Goal: Transaction & Acquisition: Purchase product/service

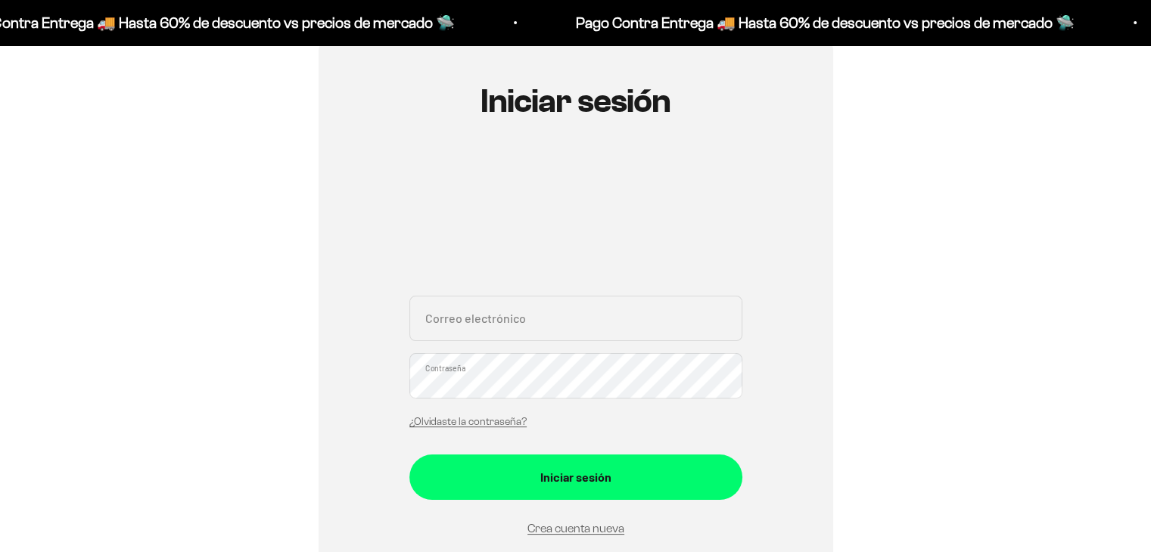
scroll to position [151, 0]
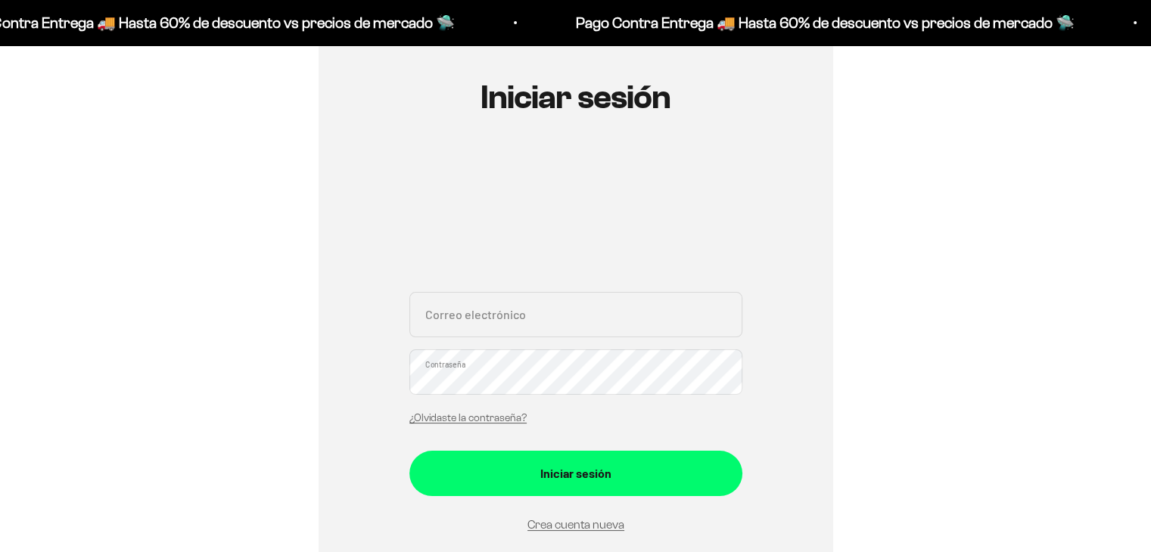
click at [507, 316] on input "Correo electrónico" at bounding box center [575, 314] width 333 height 45
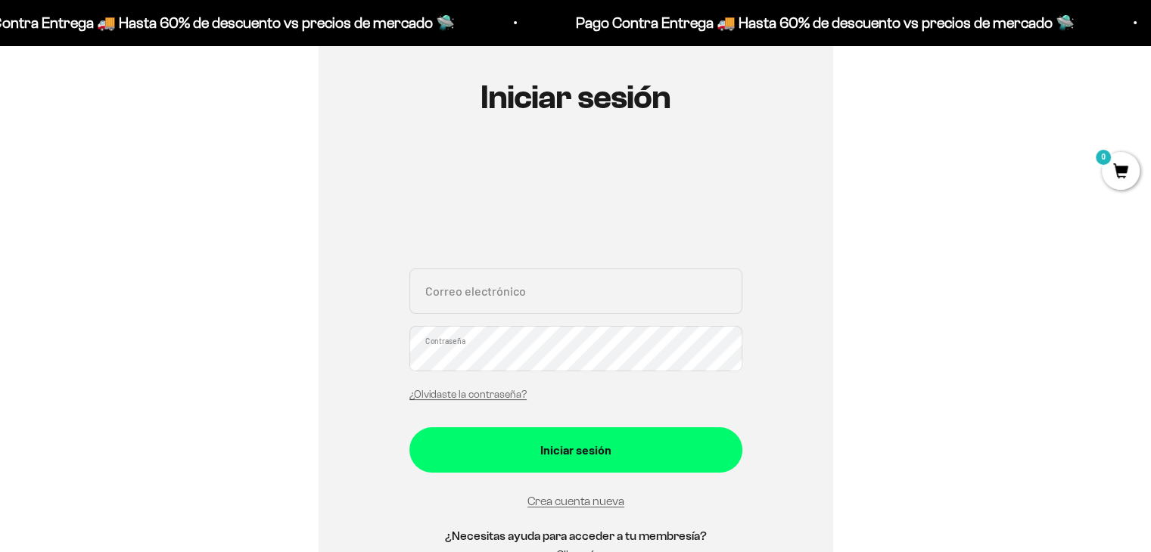
type input "daduarteb@unal.edu.co"
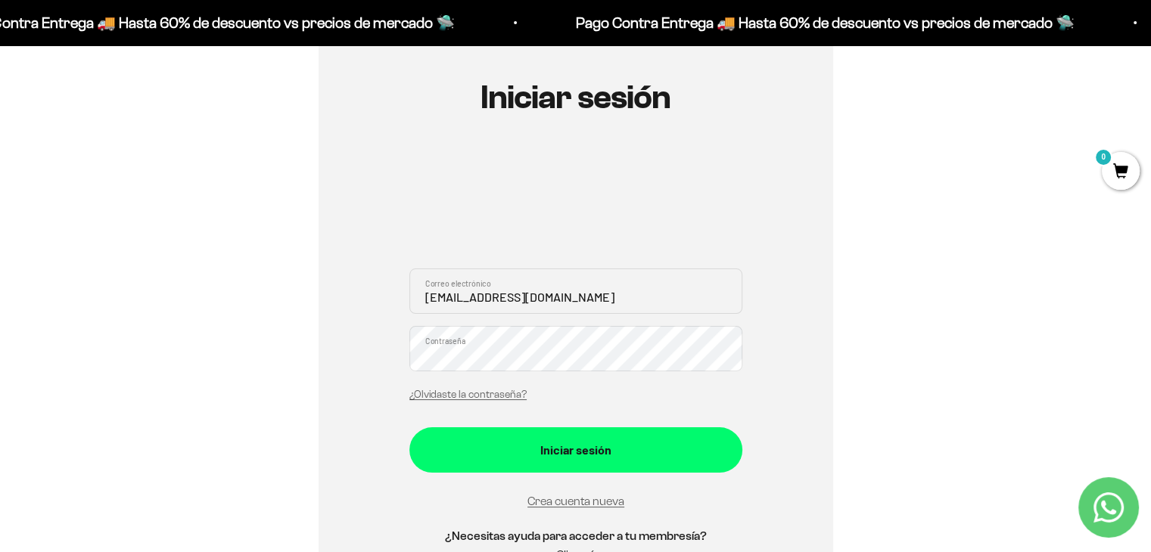
click at [409, 428] on button "Iniciar sesión" at bounding box center [575, 450] width 333 height 45
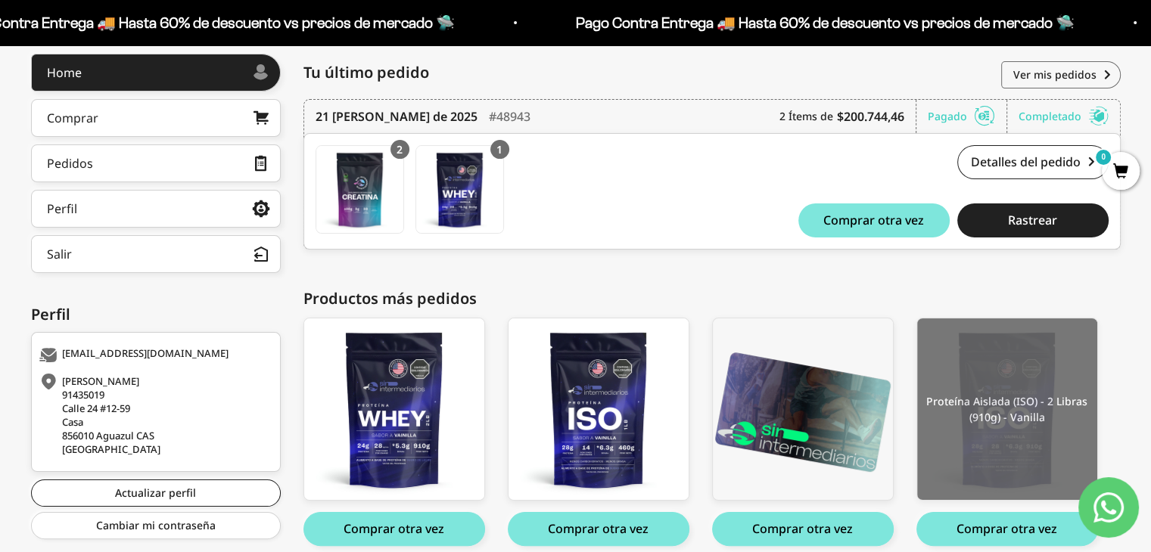
scroll to position [120, 0]
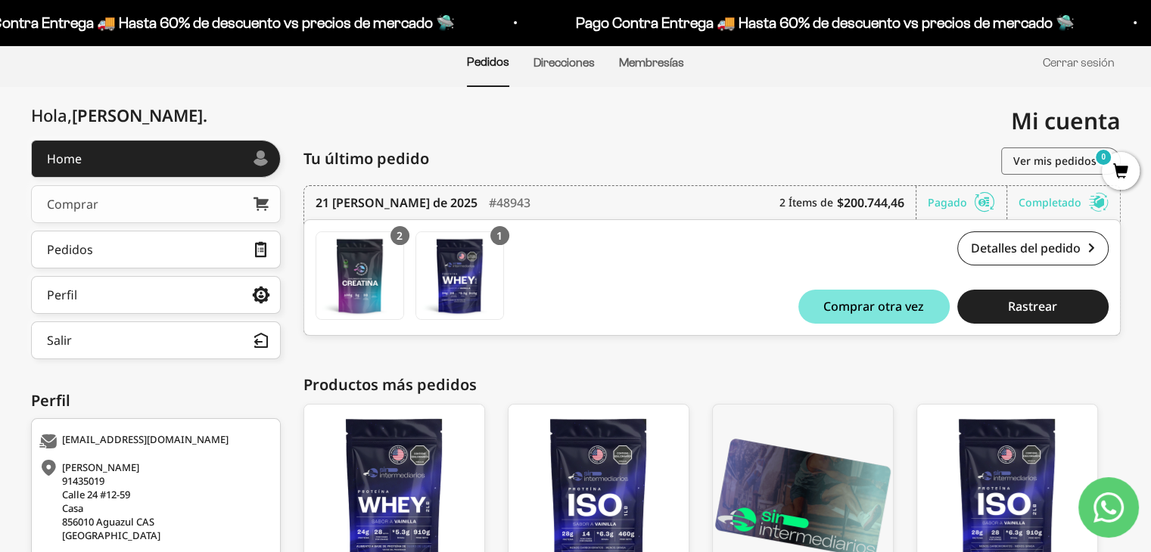
click at [106, 211] on link "Comprar" at bounding box center [156, 204] width 250 height 38
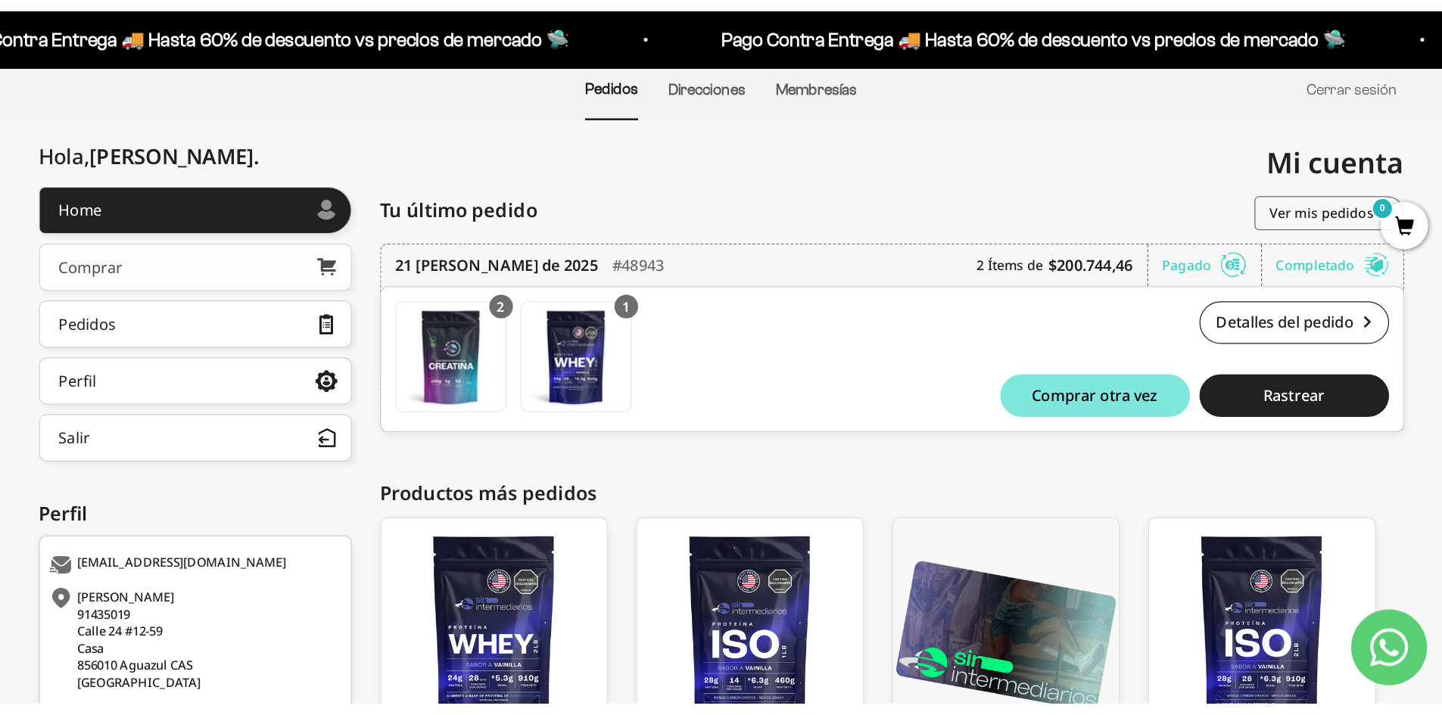
scroll to position [109, 0]
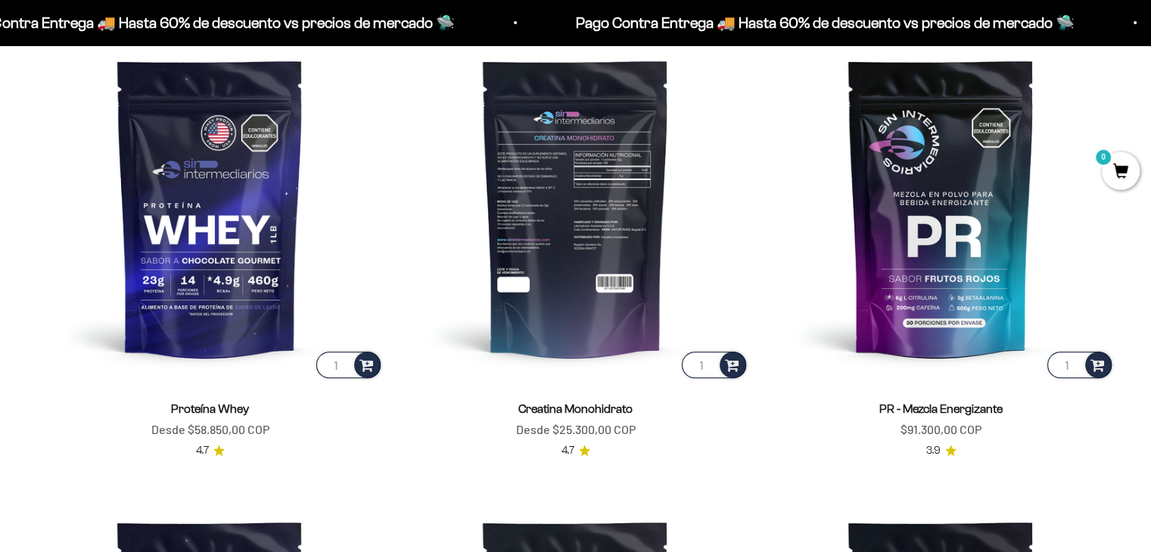
scroll to position [677, 0]
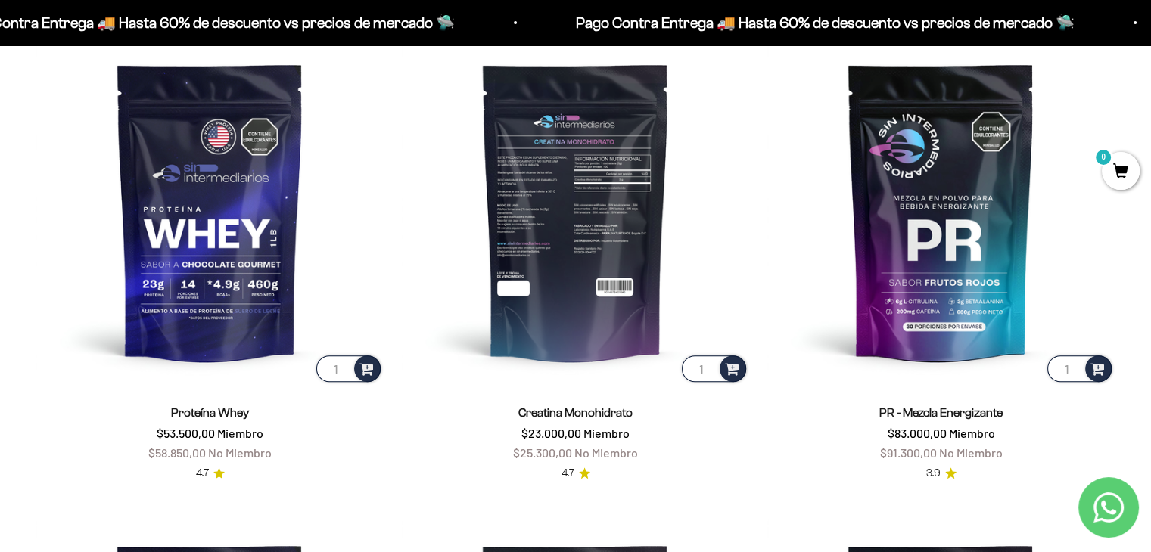
click at [559, 257] on img at bounding box center [575, 211] width 347 height 347
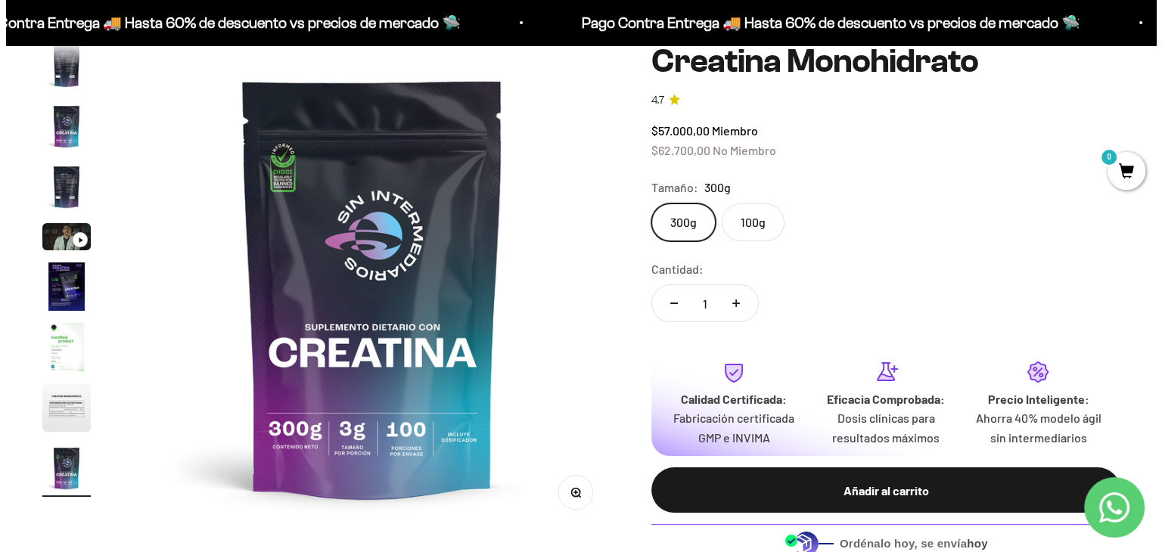
scroll to position [303, 0]
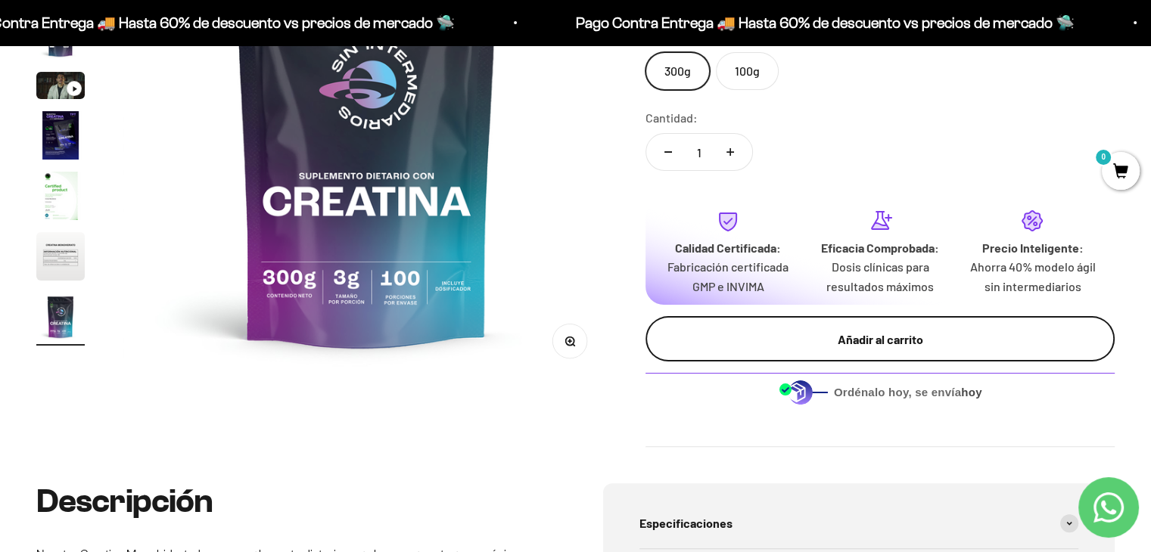
click at [820, 340] on div "Añadir al carrito" at bounding box center [880, 340] width 409 height 20
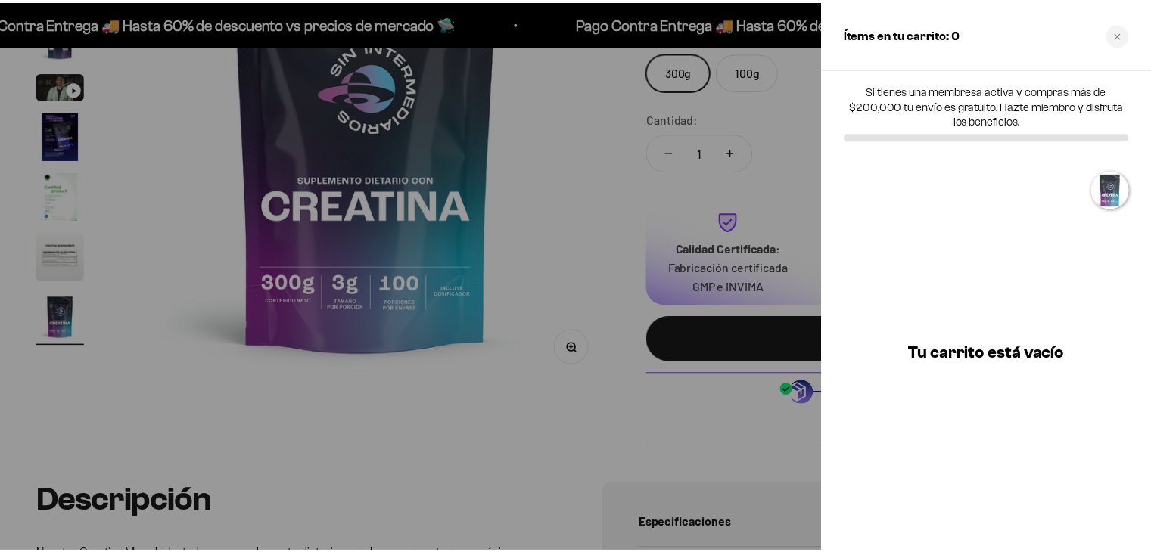
scroll to position [0, 0]
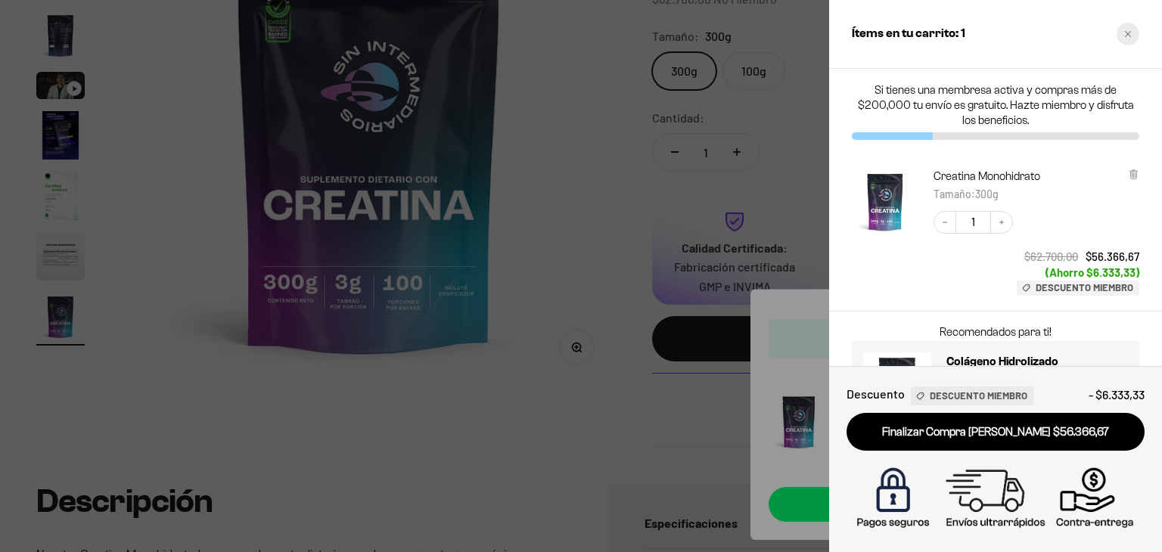
click at [1126, 38] on div "Close cart" at bounding box center [1128, 34] width 23 height 23
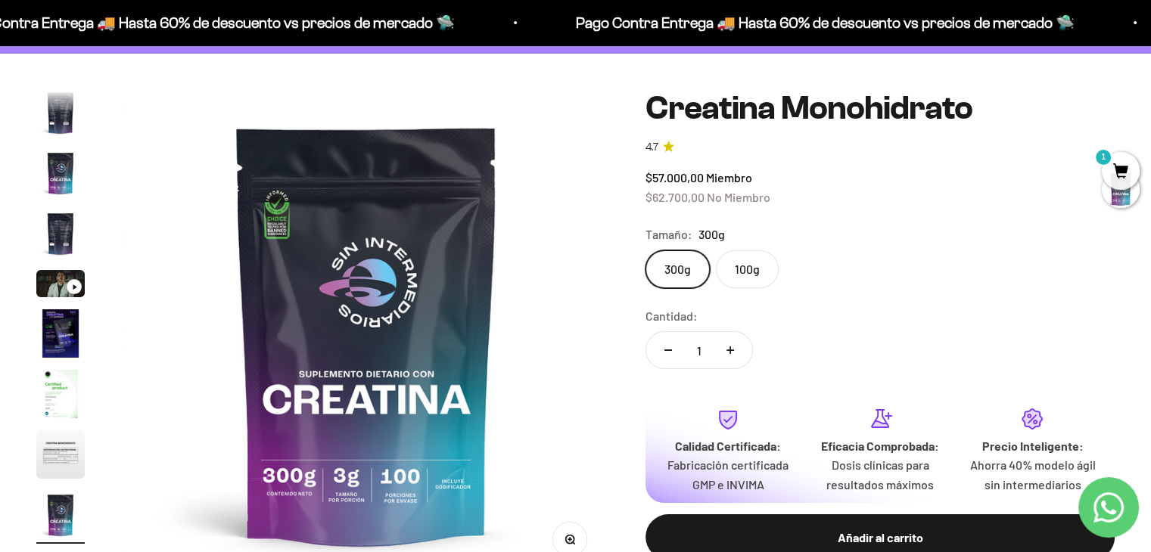
scroll to position [76, 0]
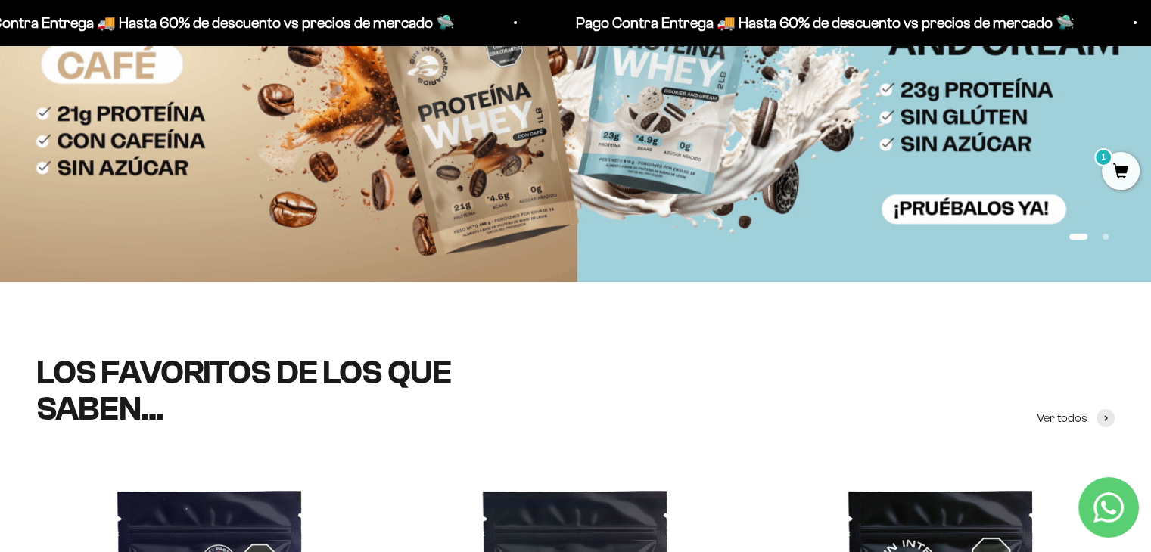
scroll to position [299, 0]
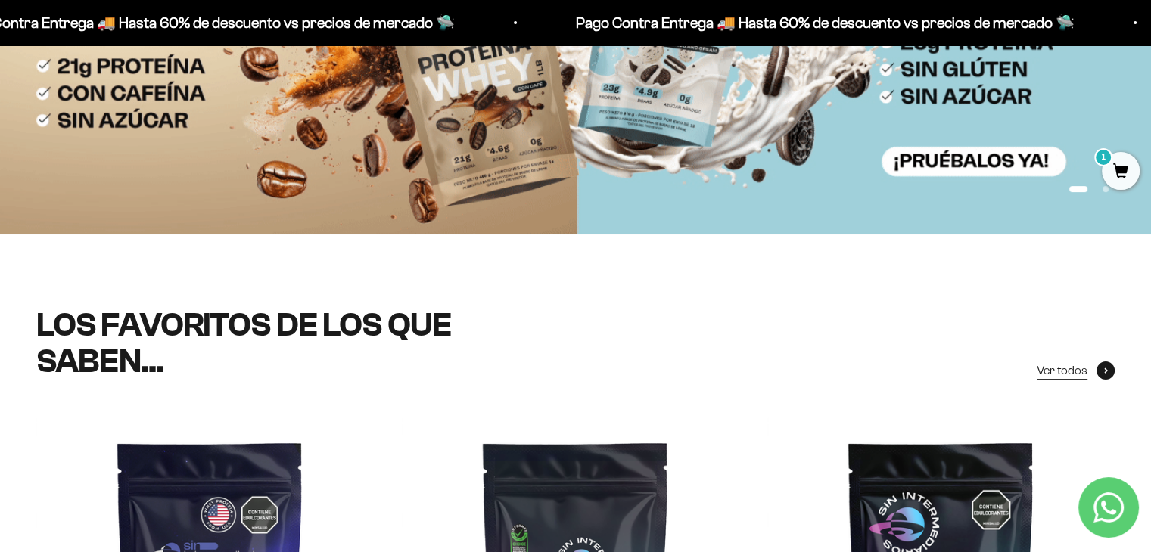
click at [1112, 379] on link "Ver todos" at bounding box center [1076, 371] width 78 height 20
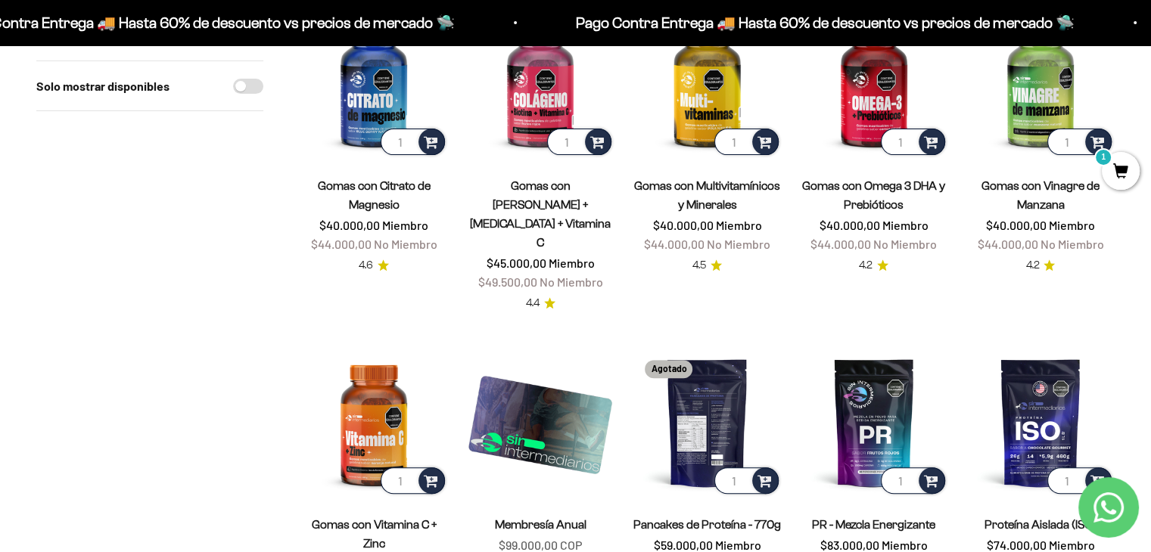
scroll to position [530, 0]
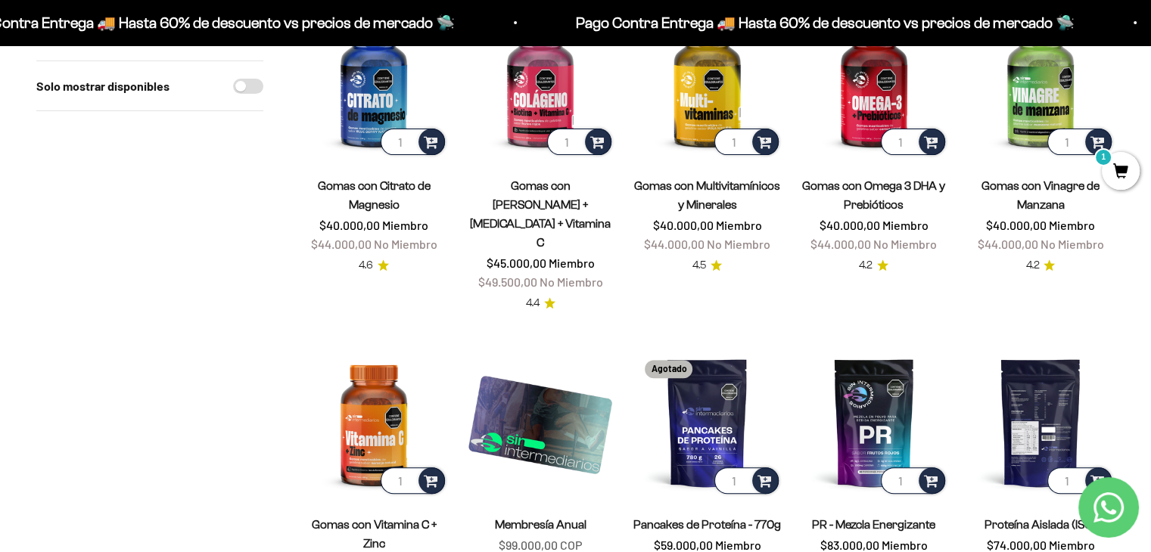
click at [1047, 363] on img at bounding box center [1040, 422] width 148 height 148
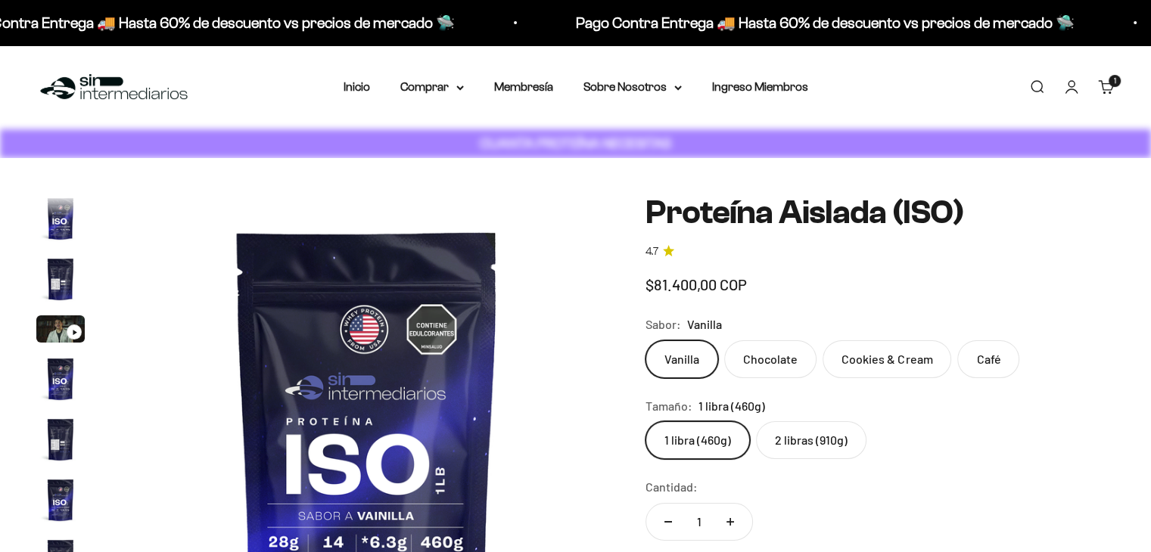
scroll to position [546, 0]
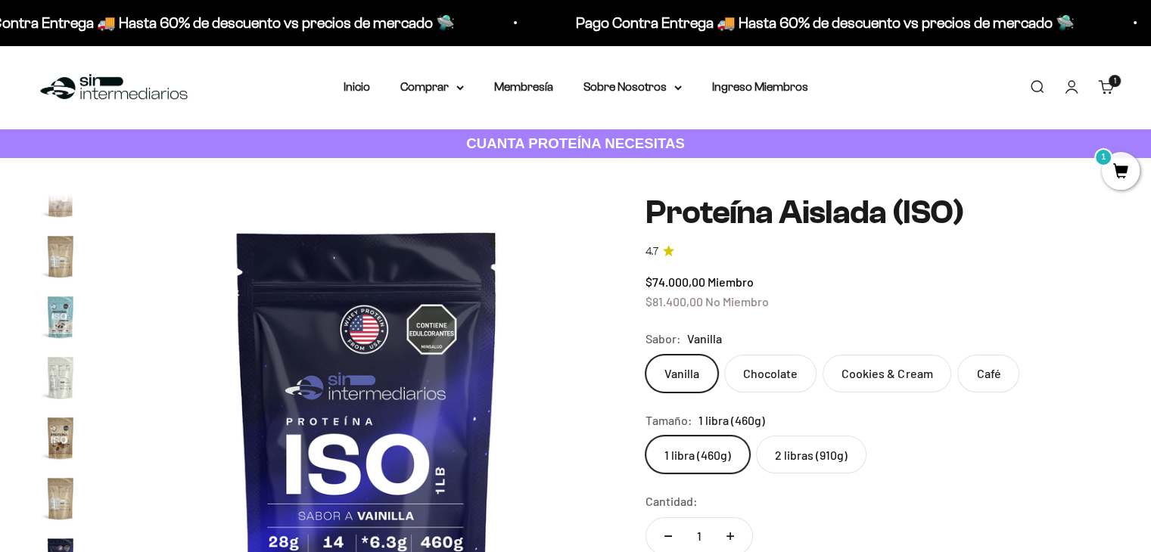
click at [58, 325] on img "Ir al artículo 12" at bounding box center [60, 317] width 48 height 48
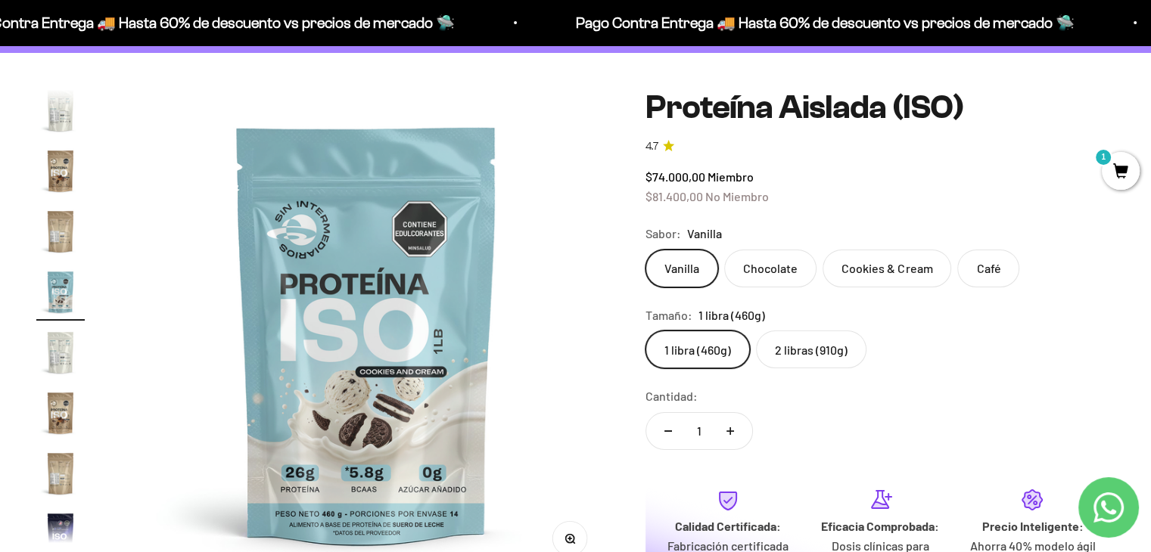
scroll to position [151, 0]
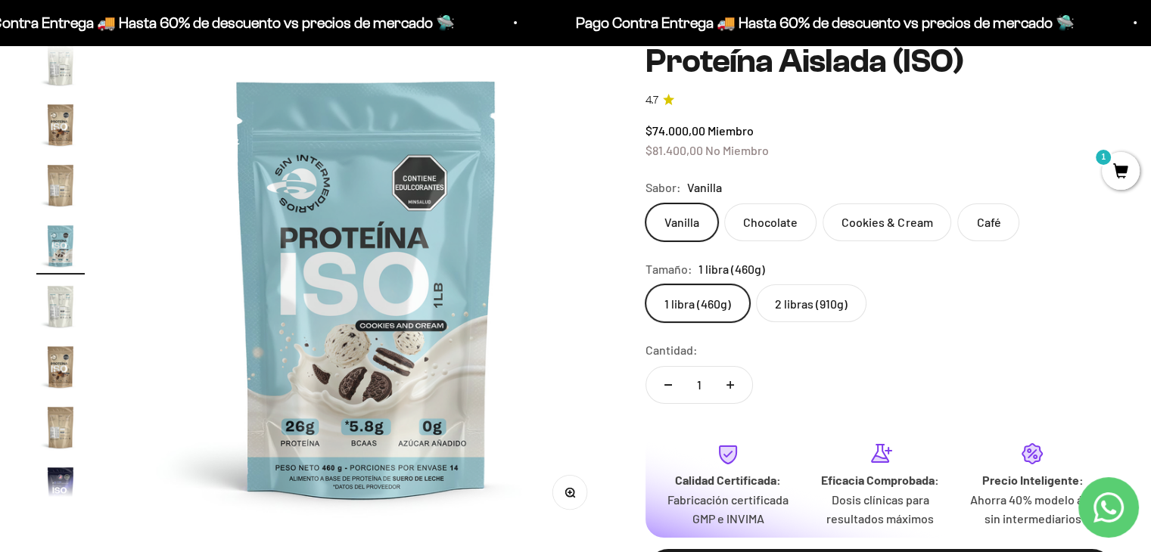
click at [64, 372] on img "Ir al artículo 14" at bounding box center [60, 367] width 48 height 48
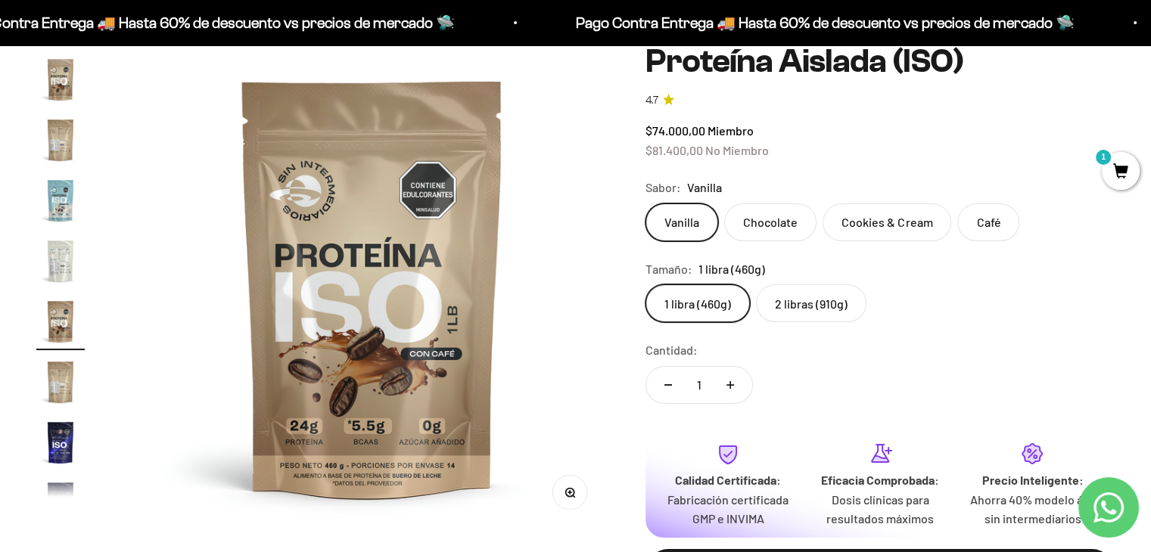
scroll to position [0, 6584]
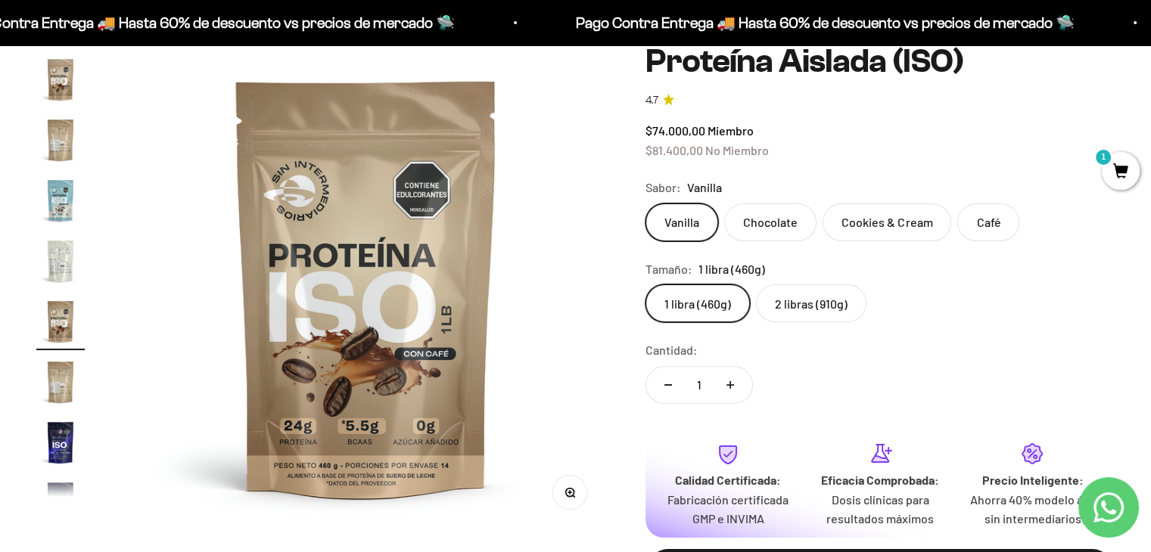
click at [55, 206] on img "Ir al artículo 12" at bounding box center [60, 200] width 48 height 48
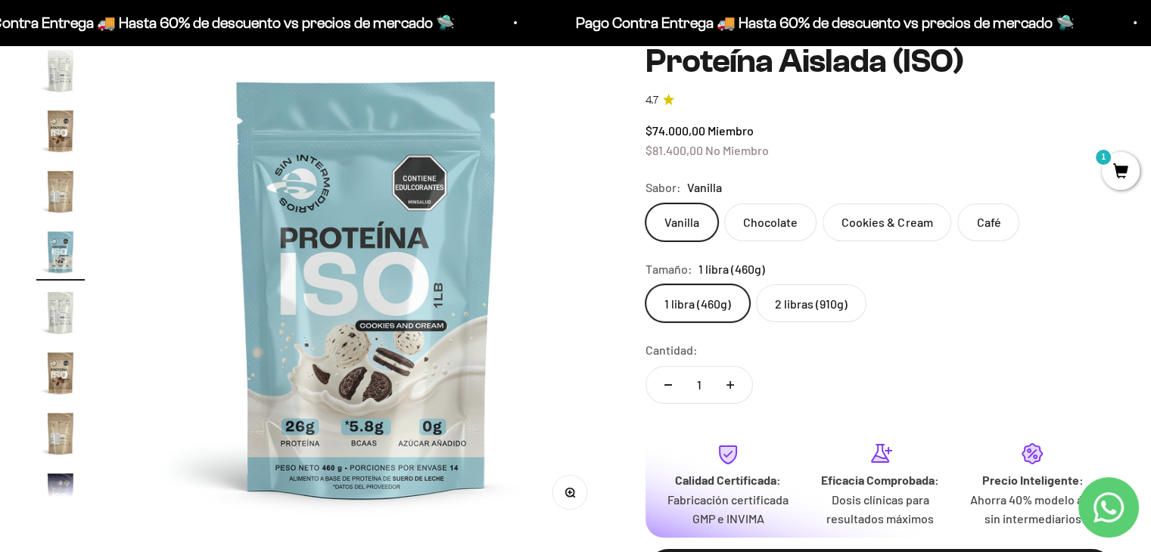
scroll to position [546, 0]
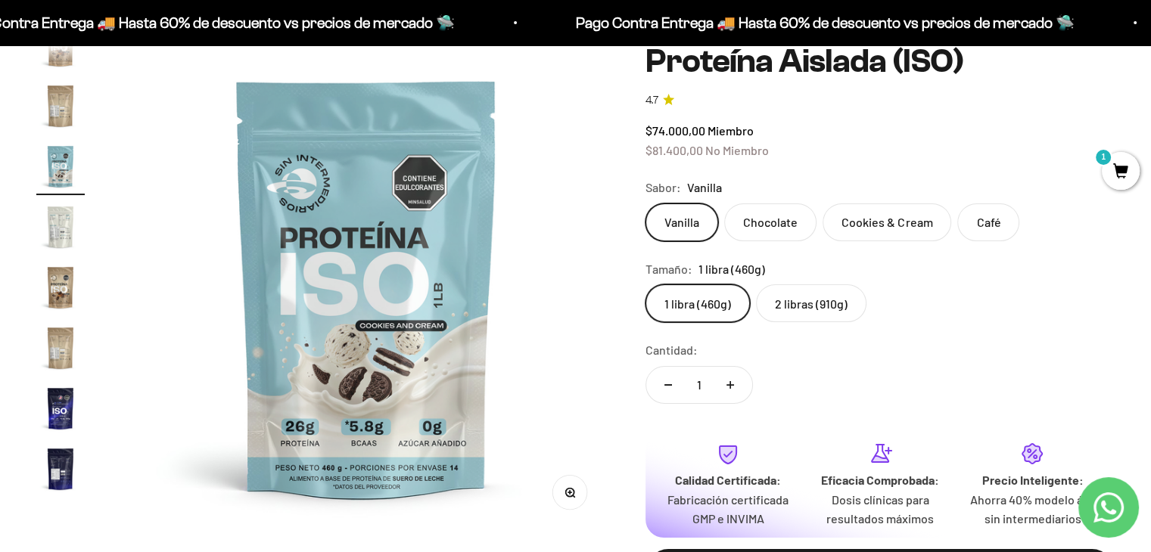
click at [60, 410] on img "Ir al artículo 16" at bounding box center [60, 408] width 48 height 48
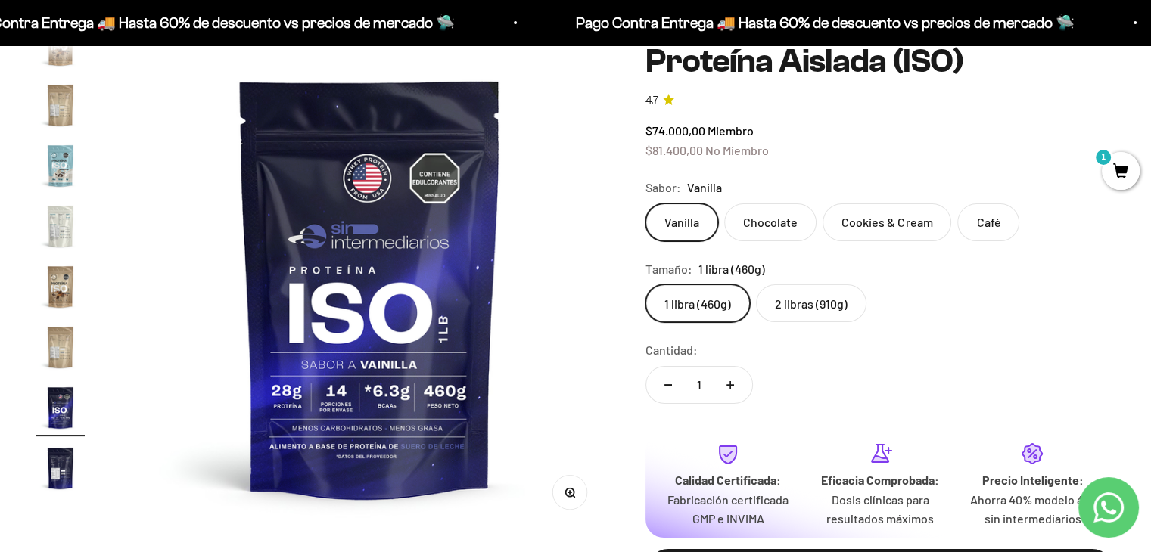
scroll to position [0, 7597]
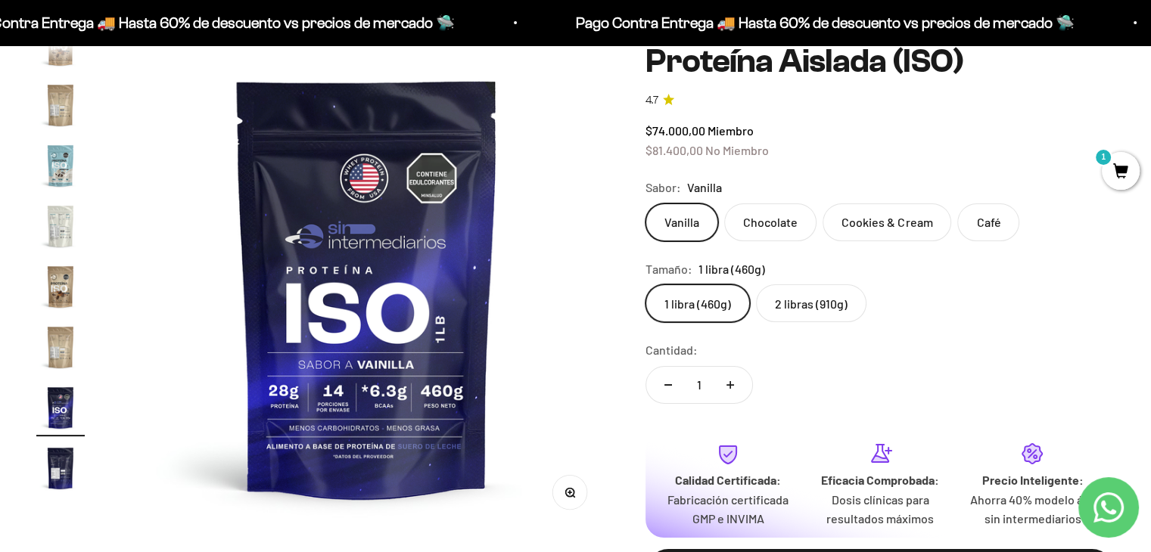
click at [58, 352] on img "Ir al artículo 15" at bounding box center [60, 347] width 48 height 48
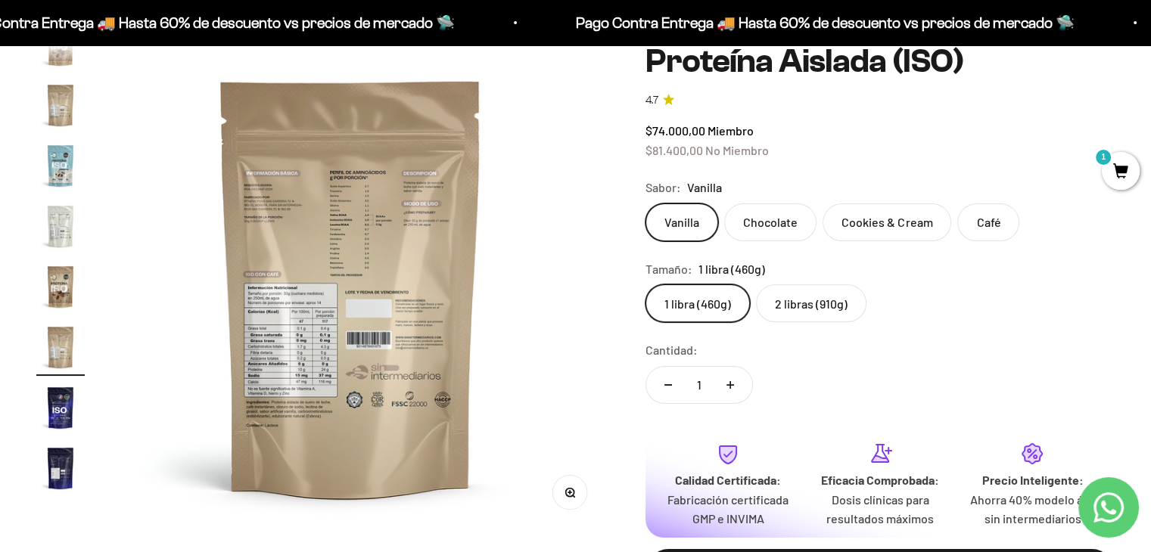
scroll to position [0, 7090]
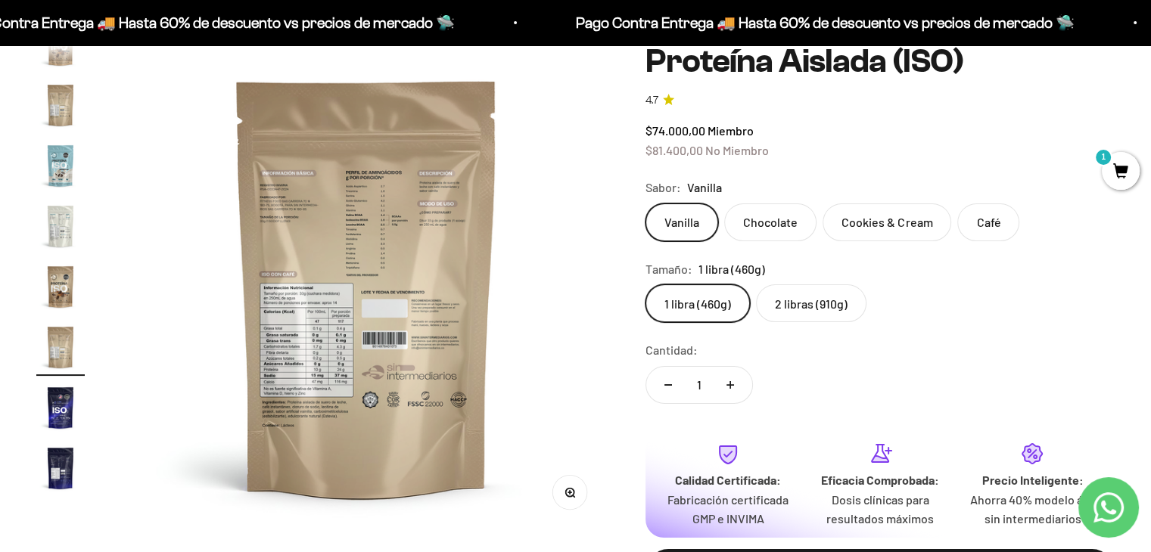
click at [58, 294] on img "Ir al artículo 14" at bounding box center [60, 287] width 48 height 48
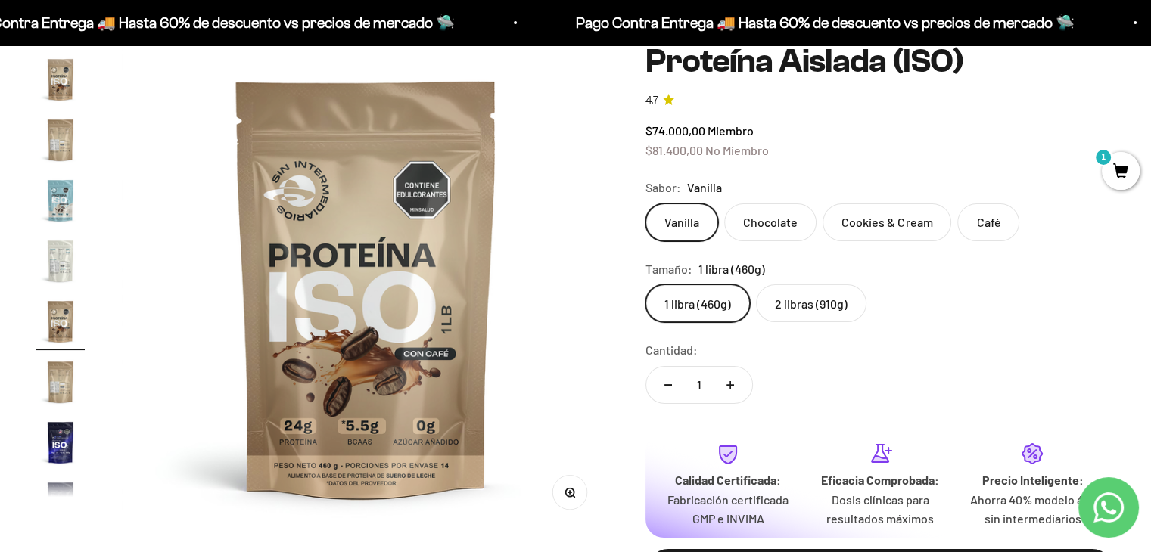
click at [61, 246] on img "Ir al artículo 13" at bounding box center [60, 261] width 48 height 48
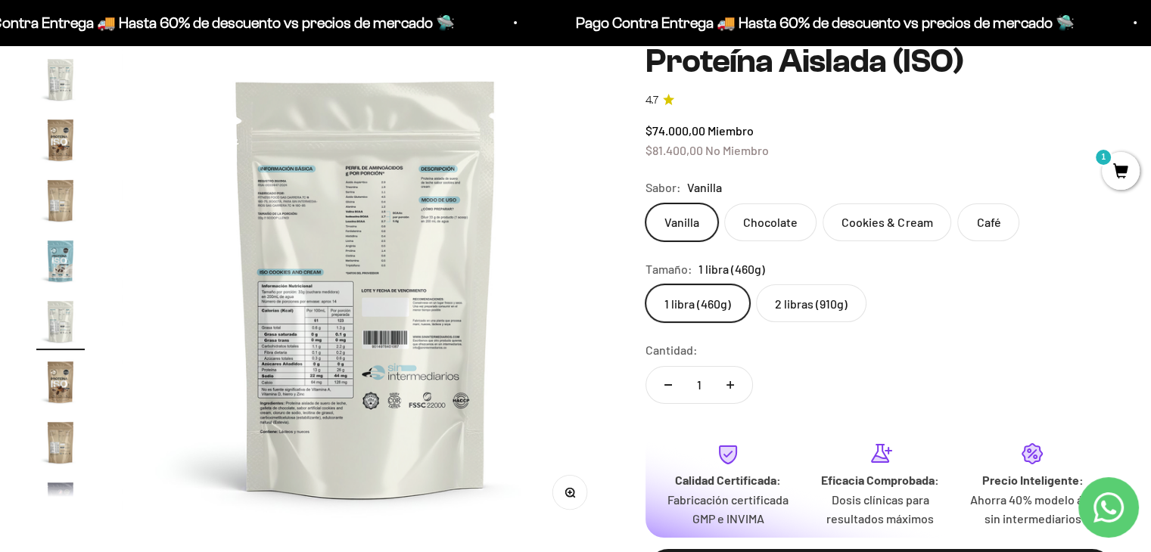
click at [58, 250] on img "Ir al artículo 12" at bounding box center [60, 261] width 48 height 48
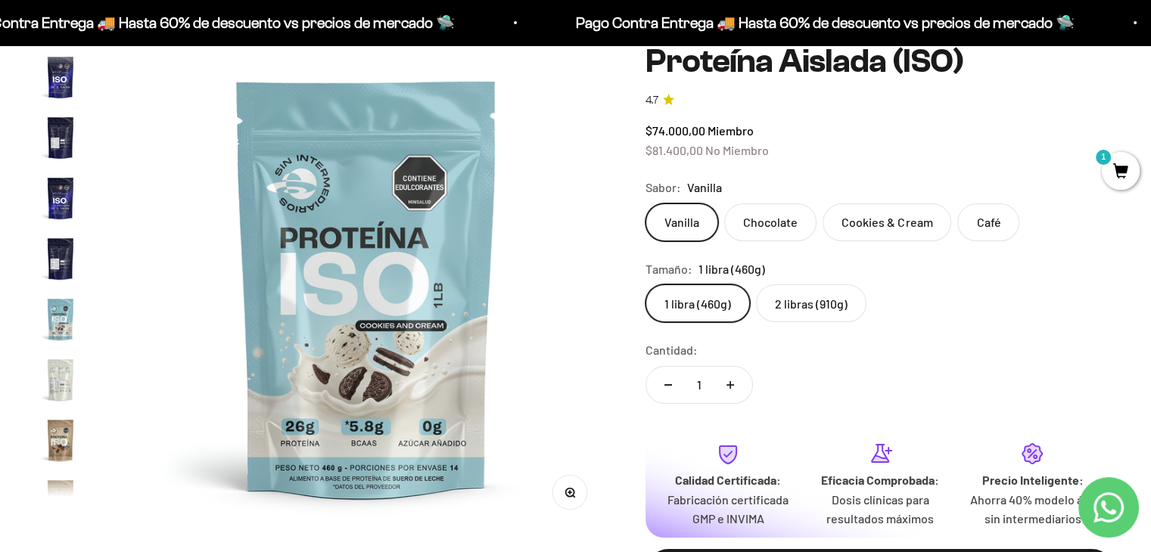
scroll to position [0, 0]
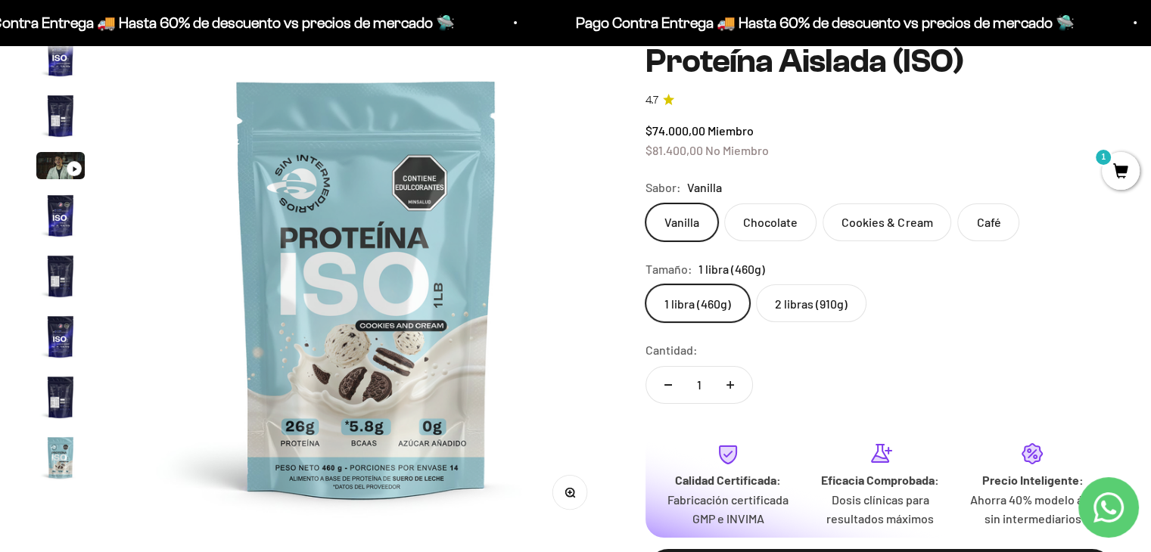
click at [58, 264] on img "Ir al artículo 5" at bounding box center [60, 276] width 48 height 48
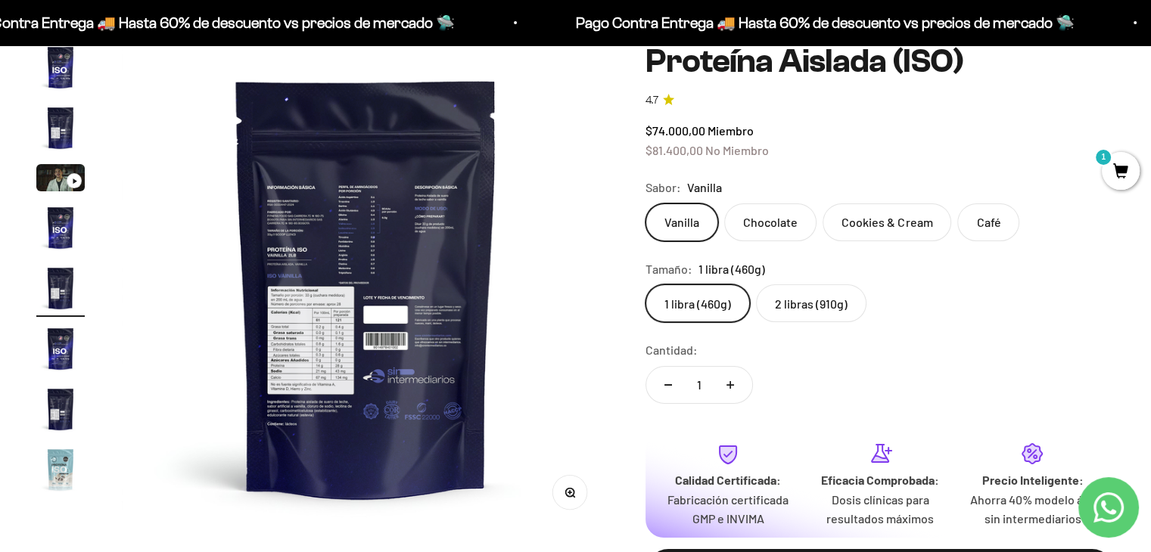
click at [60, 246] on img "Ir al artículo 4" at bounding box center [60, 228] width 48 height 48
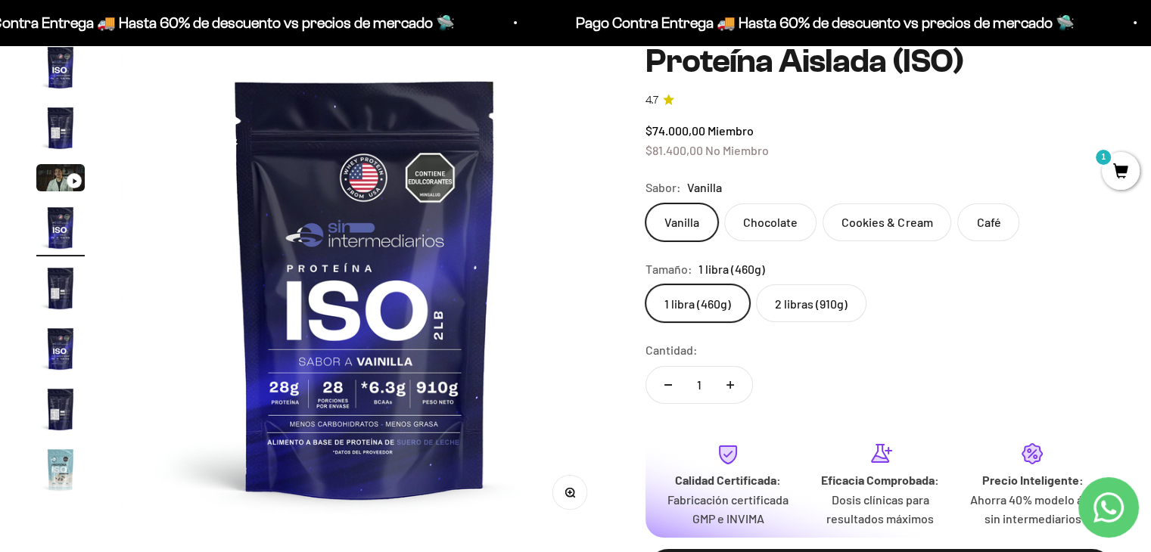
click at [806, 307] on label "2 libras (910g)" at bounding box center [811, 304] width 110 height 38
click at [646, 285] on input "2 libras (910g)" at bounding box center [645, 284] width 1 height 1
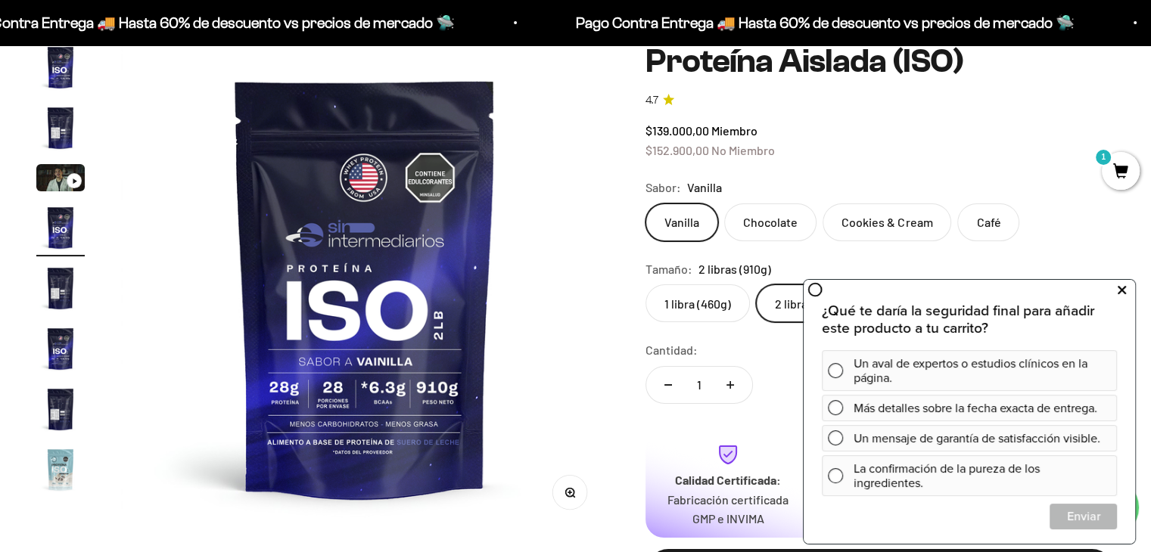
click at [1125, 290] on icon at bounding box center [1122, 291] width 8 height 20
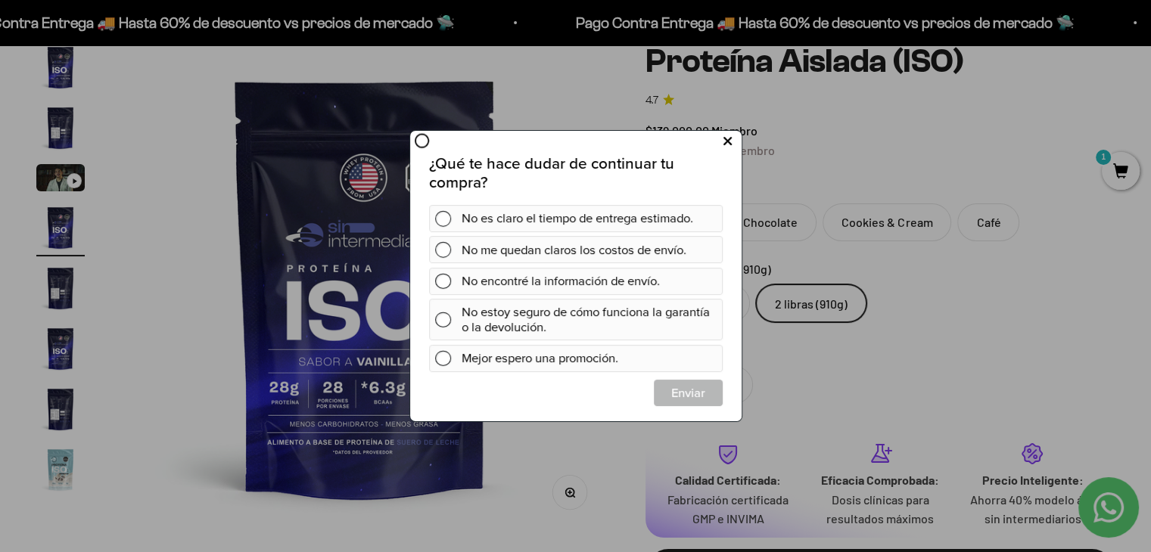
click at [724, 142] on icon at bounding box center [727, 142] width 8 height 20
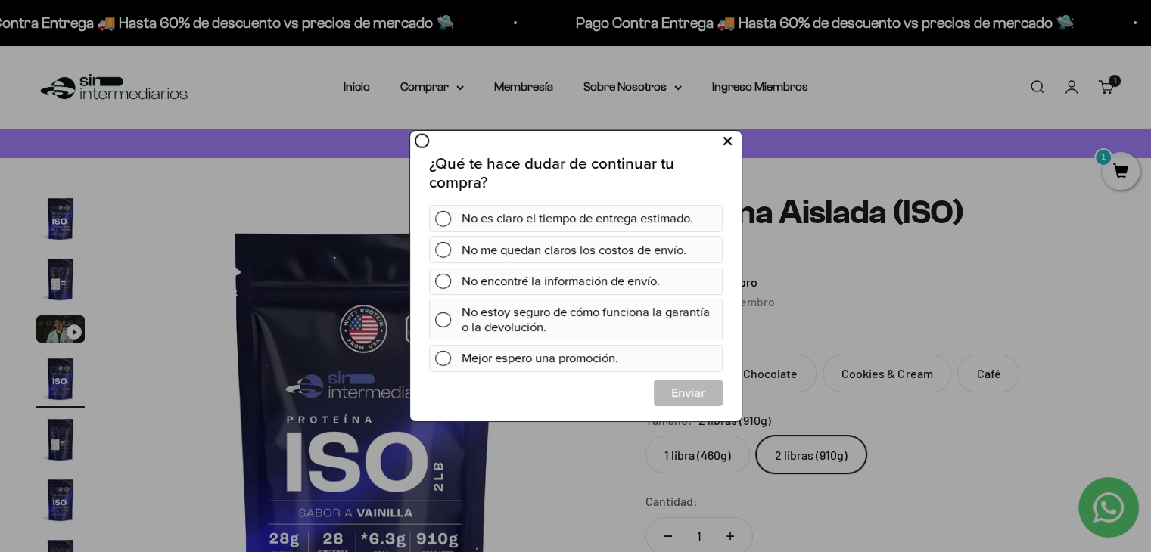
click at [733, 143] on button at bounding box center [727, 141] width 28 height 25
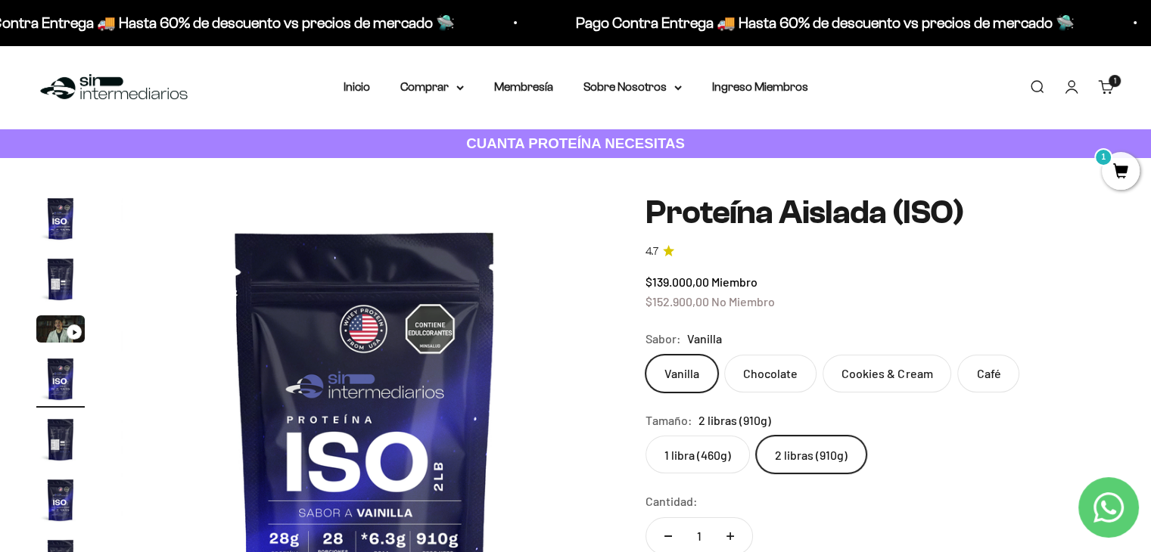
click at [141, 92] on img at bounding box center [113, 87] width 155 height 33
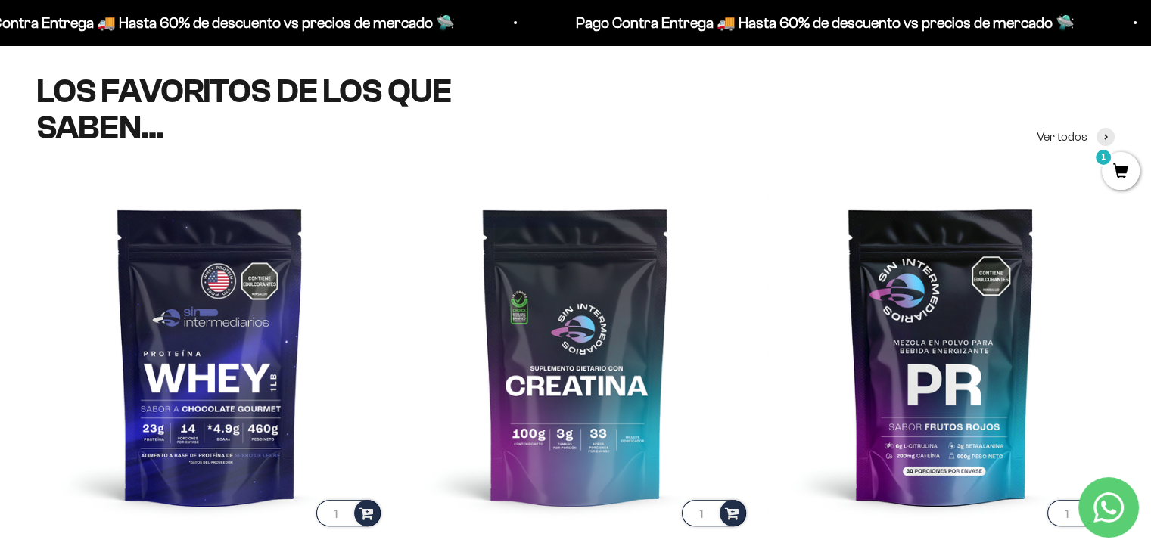
scroll to position [530, 0]
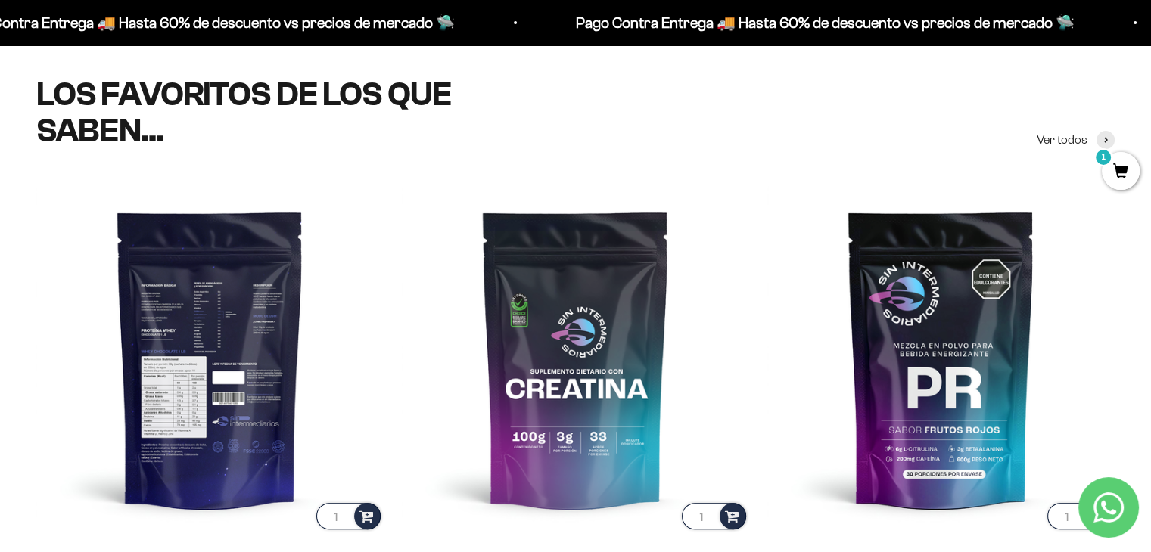
click at [176, 326] on img at bounding box center [209, 358] width 347 height 347
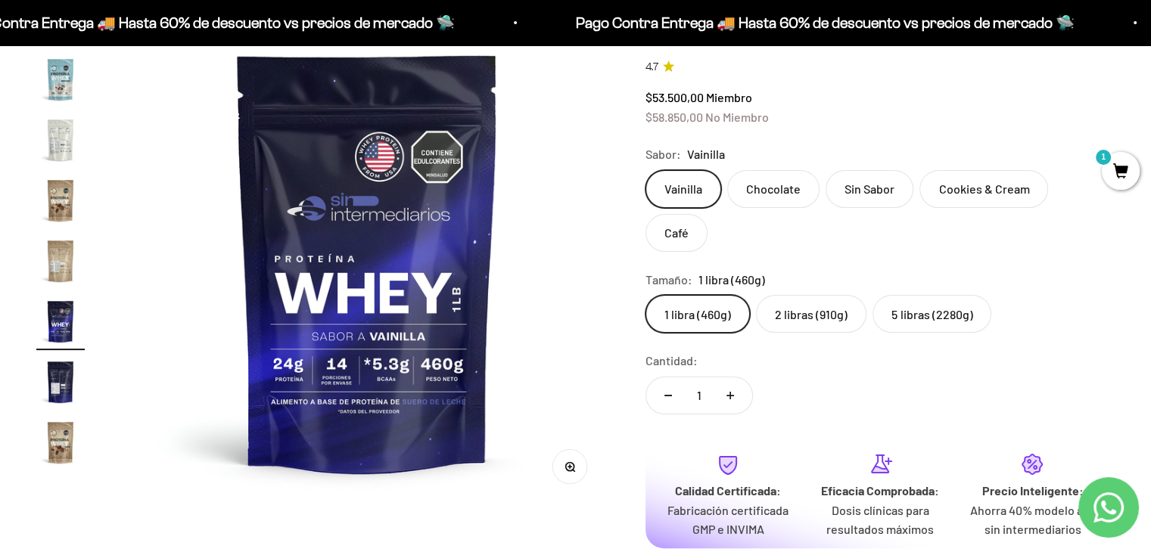
scroll to position [151, 0]
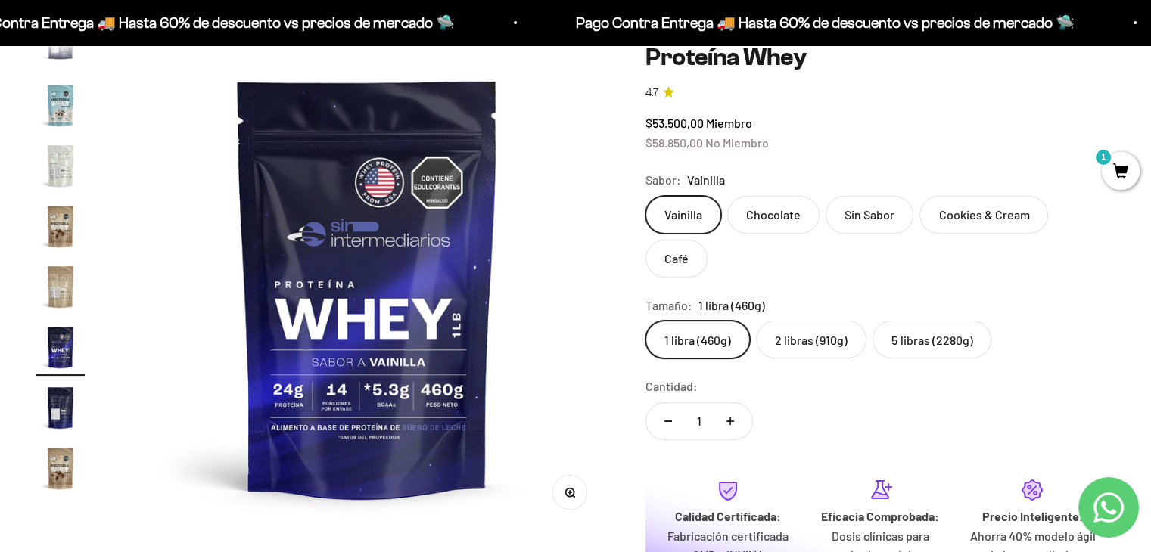
click at [818, 321] on label "2 libras (910g)" at bounding box center [811, 340] width 110 height 38
click at [646, 320] on input "2 libras (910g)" at bounding box center [645, 320] width 1 height 1
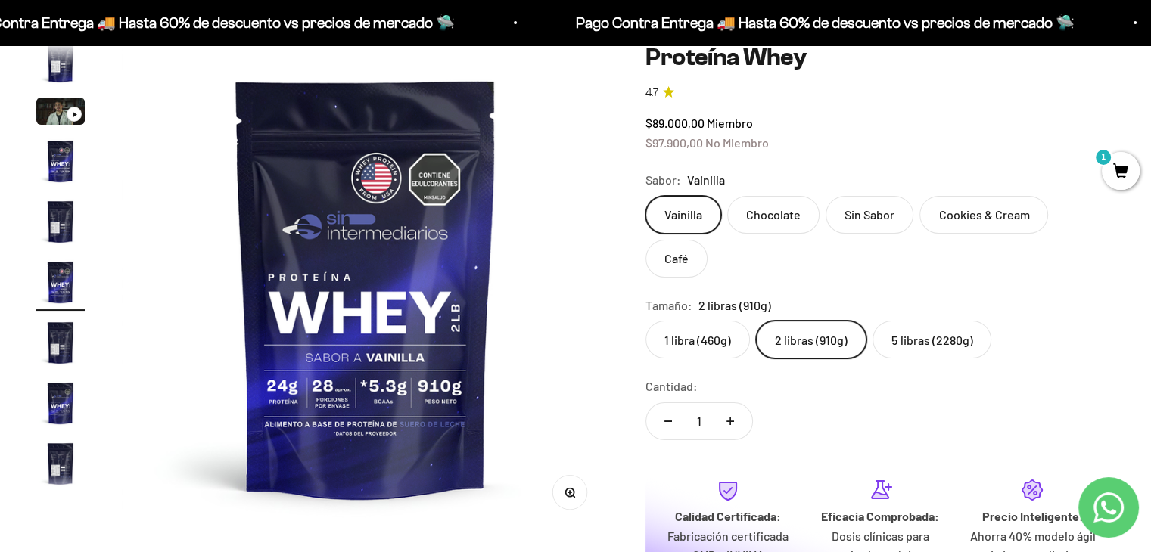
scroll to position [27, 0]
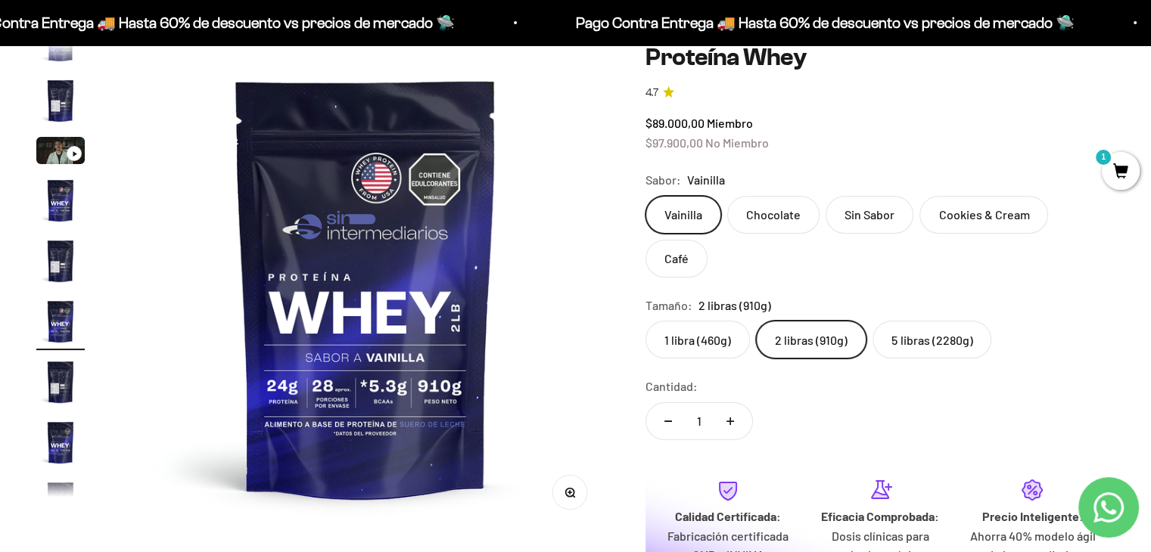
click at [950, 321] on label "5 libras (2280g)" at bounding box center [932, 340] width 119 height 38
click at [646, 320] on input "5 libras (2280g)" at bounding box center [645, 320] width 1 height 1
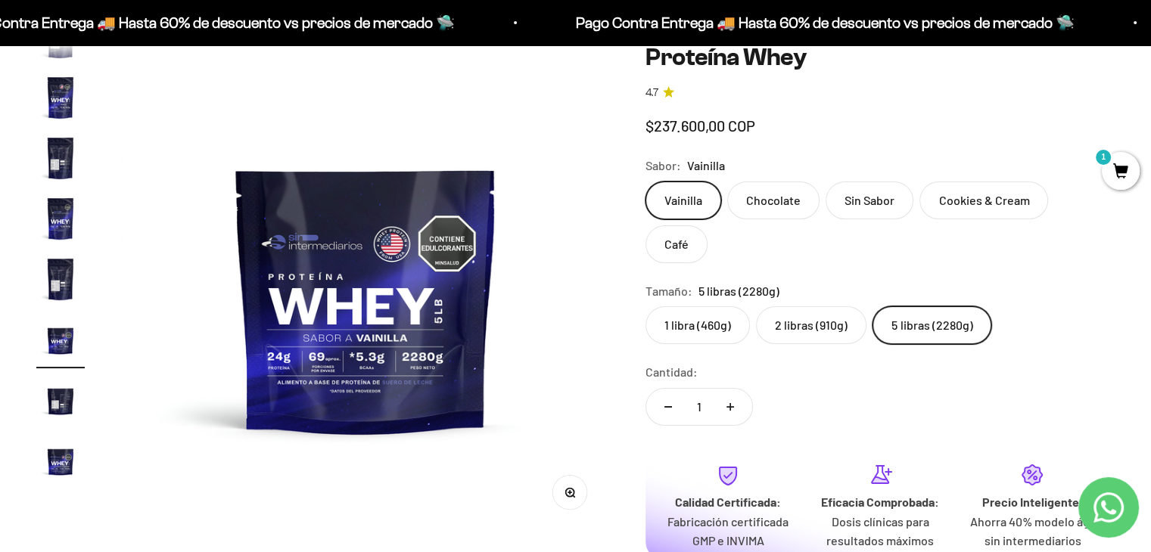
scroll to position [269, 0]
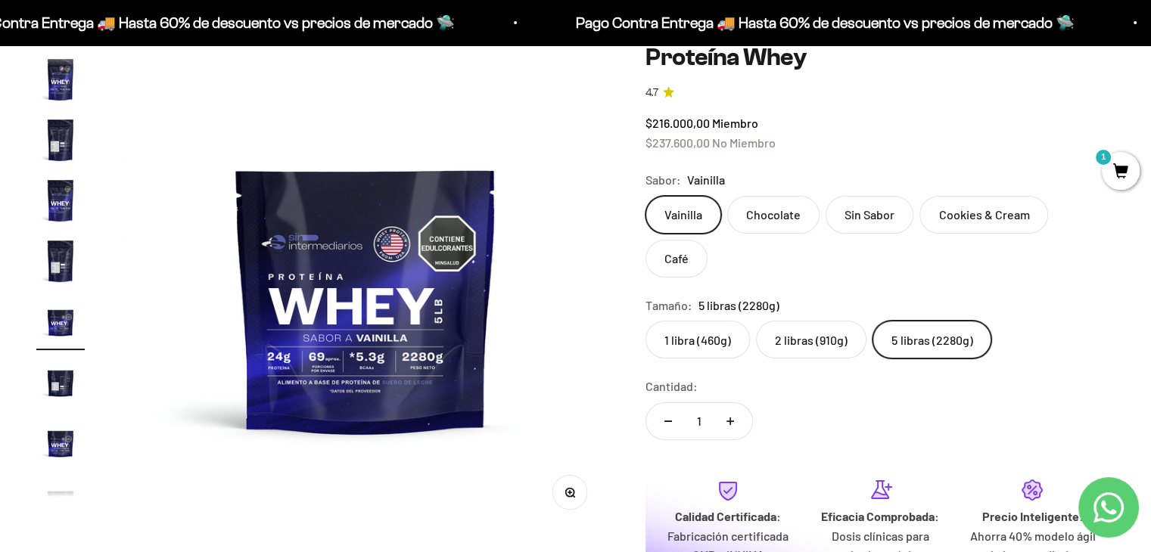
click at [820, 321] on label "2 libras (910g)" at bounding box center [811, 340] width 110 height 38
click at [646, 320] on input "2 libras (910g)" at bounding box center [645, 320] width 1 height 1
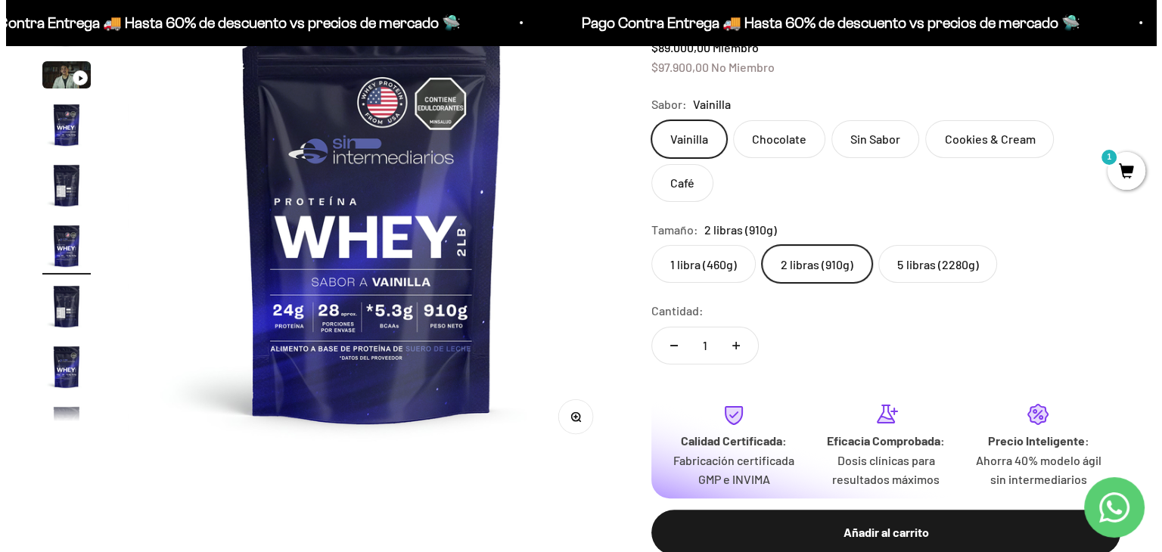
scroll to position [378, 0]
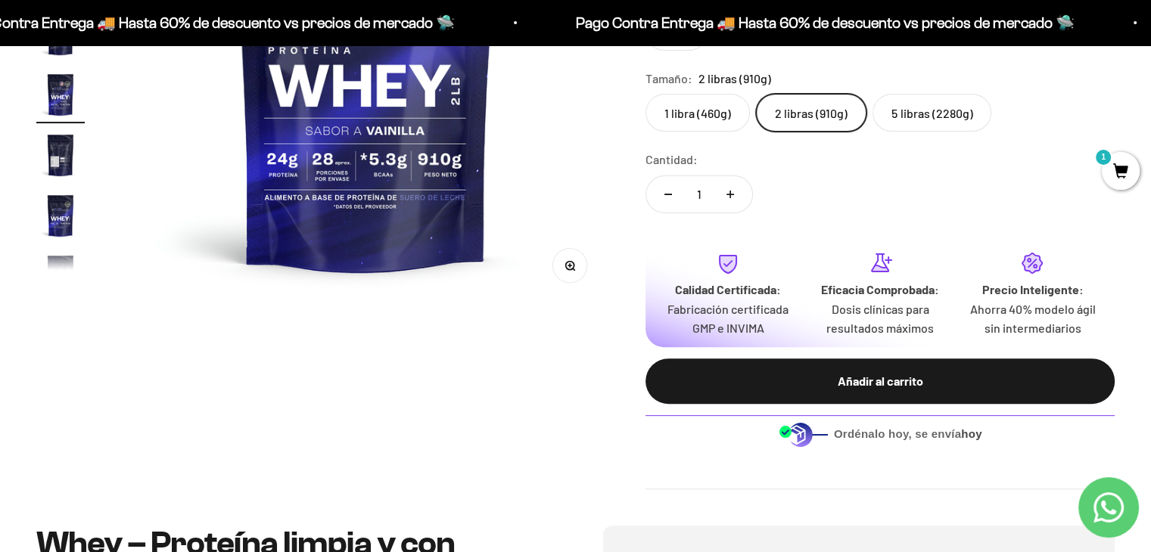
click at [801, 372] on div "Añadir al carrito" at bounding box center [880, 382] width 409 height 20
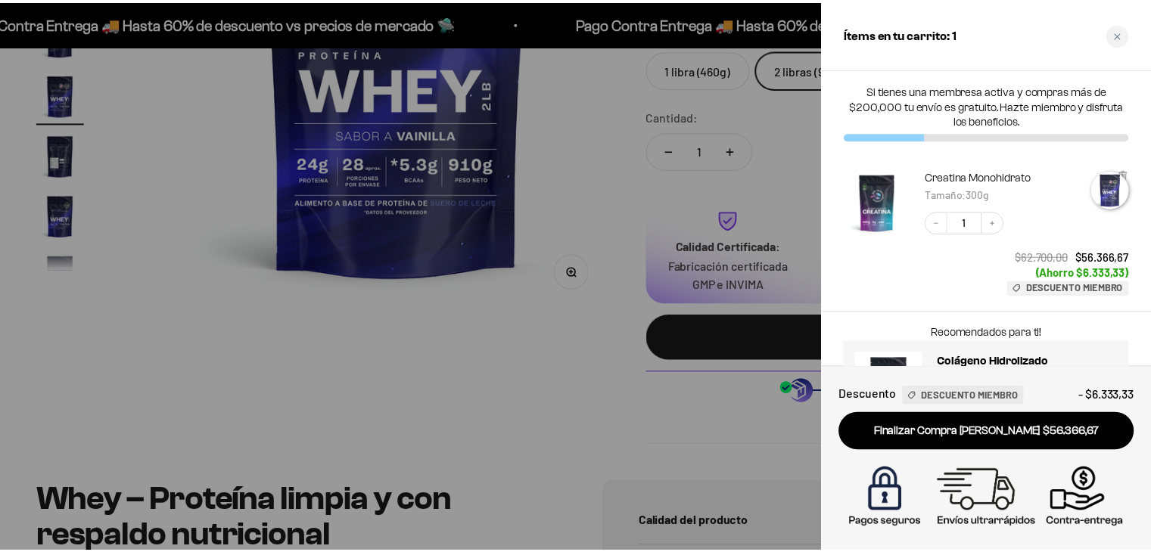
scroll to position [0, 2564]
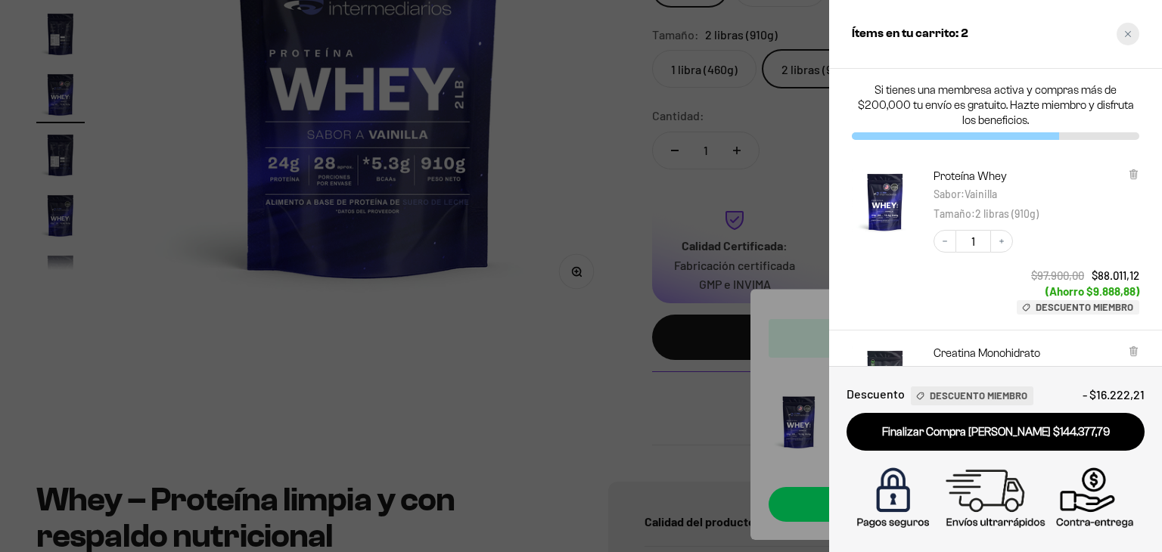
click at [1122, 40] on div "Close cart" at bounding box center [1128, 34] width 23 height 23
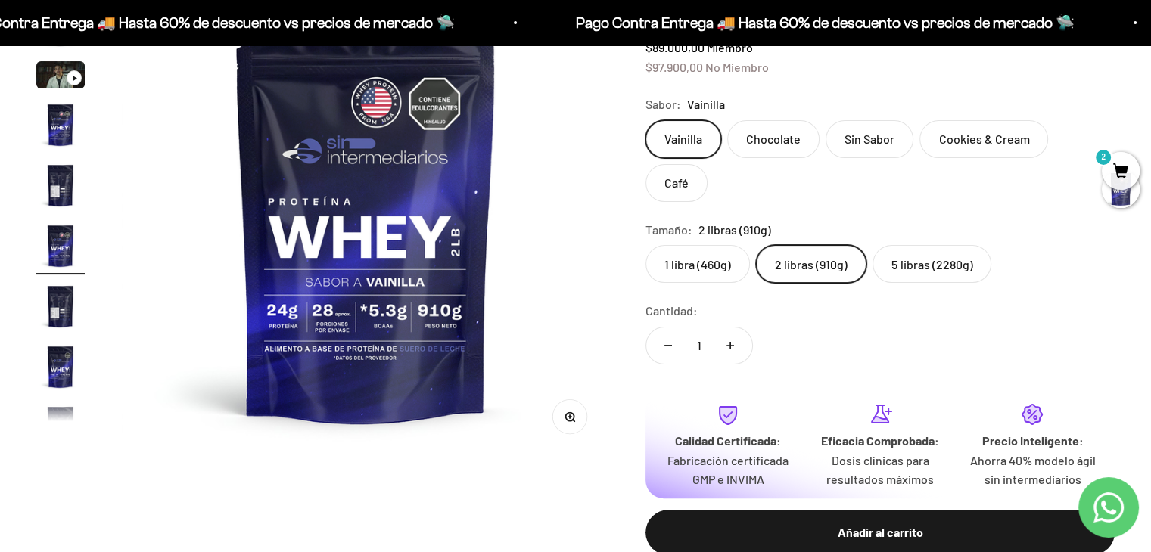
scroll to position [76, 0]
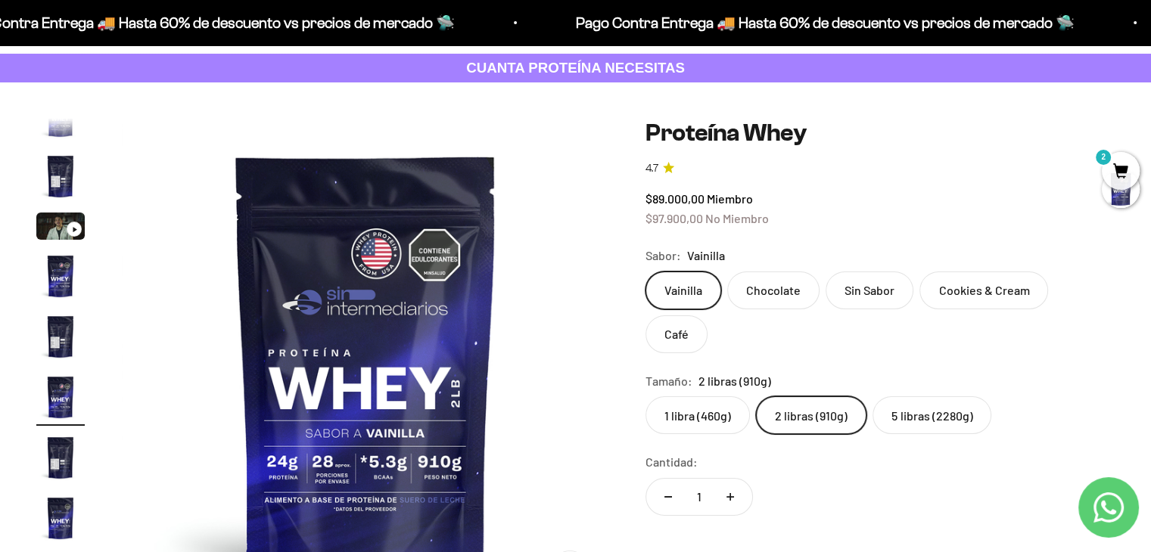
click at [1123, 164] on span "2" at bounding box center [1121, 171] width 38 height 38
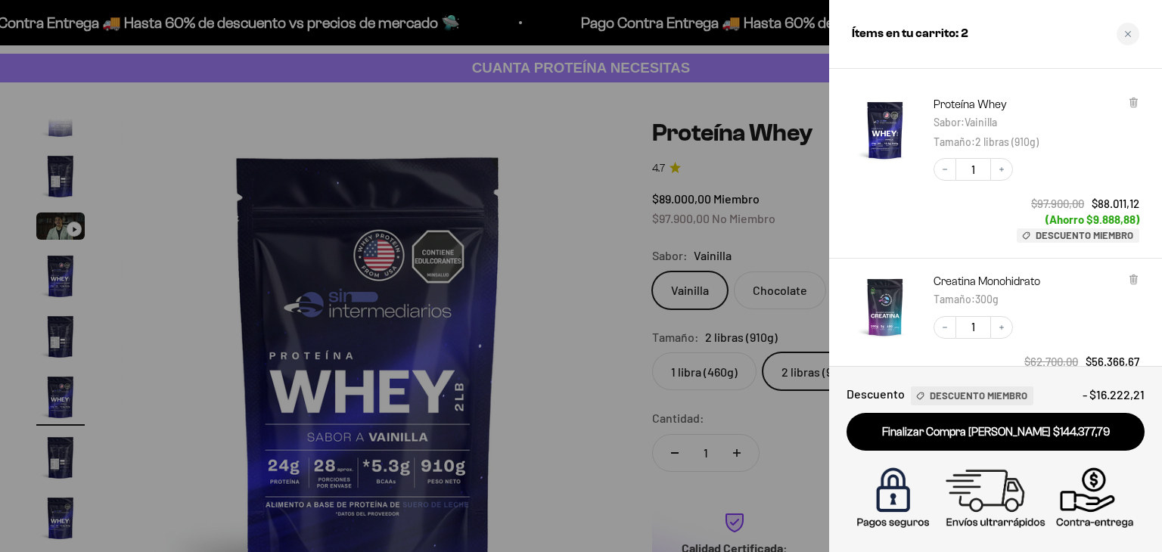
scroll to position [151, 0]
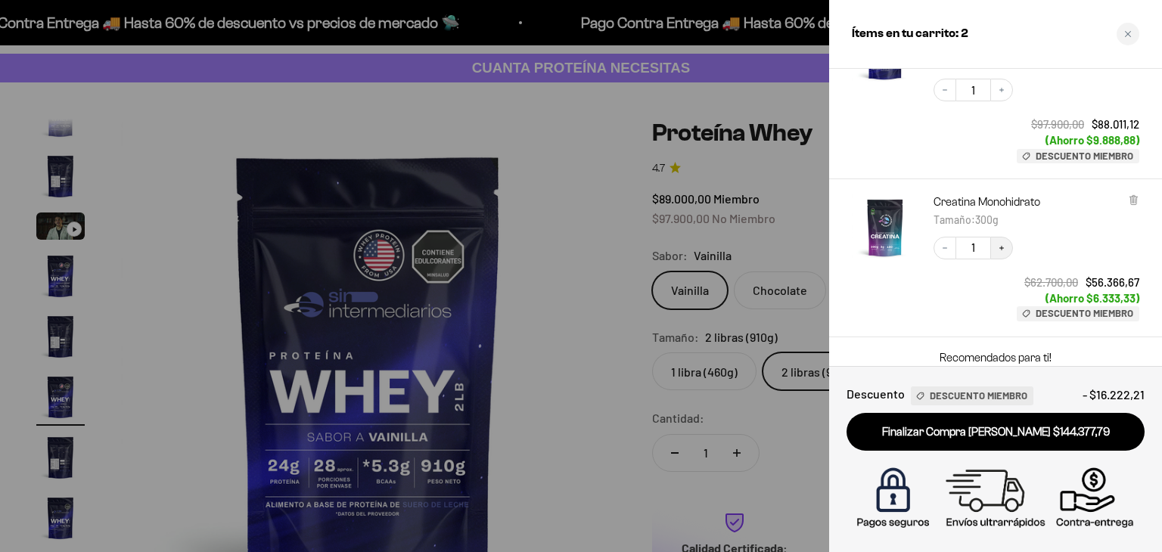
click at [998, 248] on icon "Increase quantity" at bounding box center [1001, 248] width 9 height 9
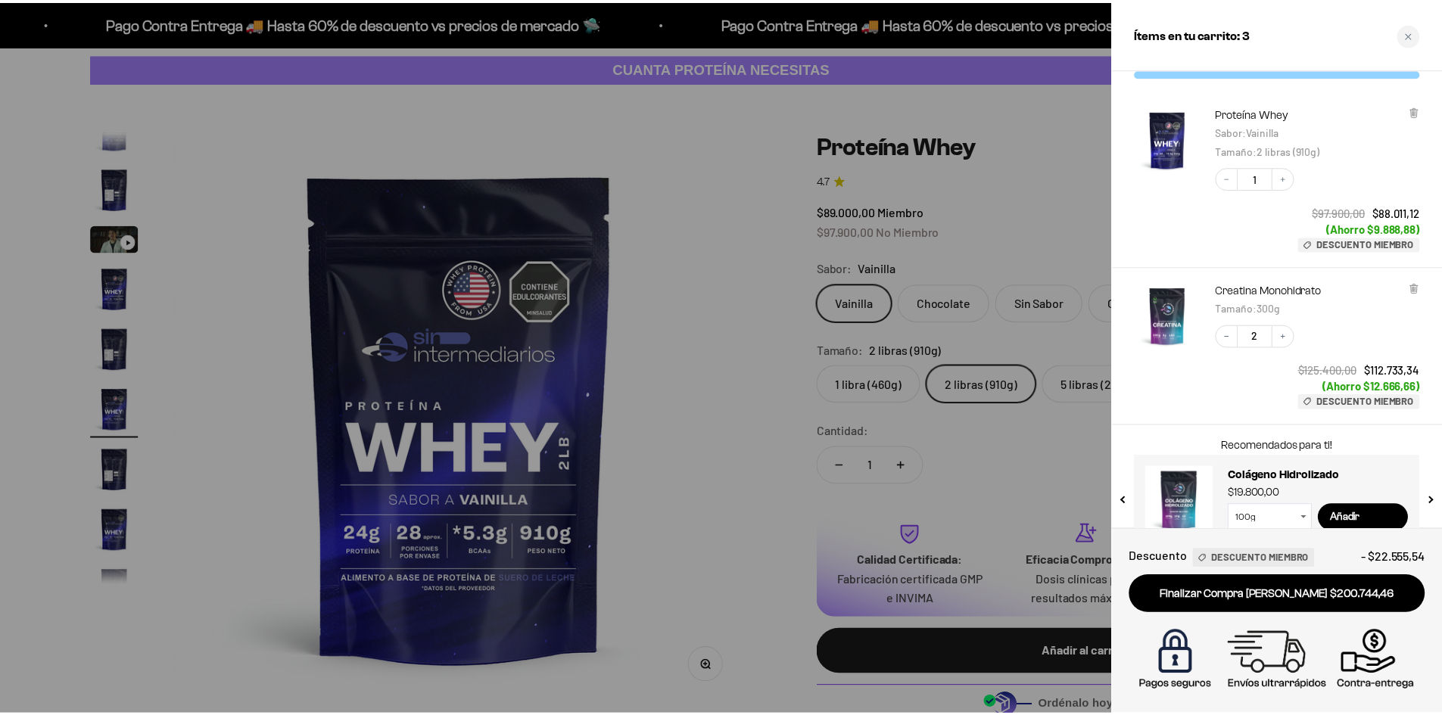
scroll to position [61, 0]
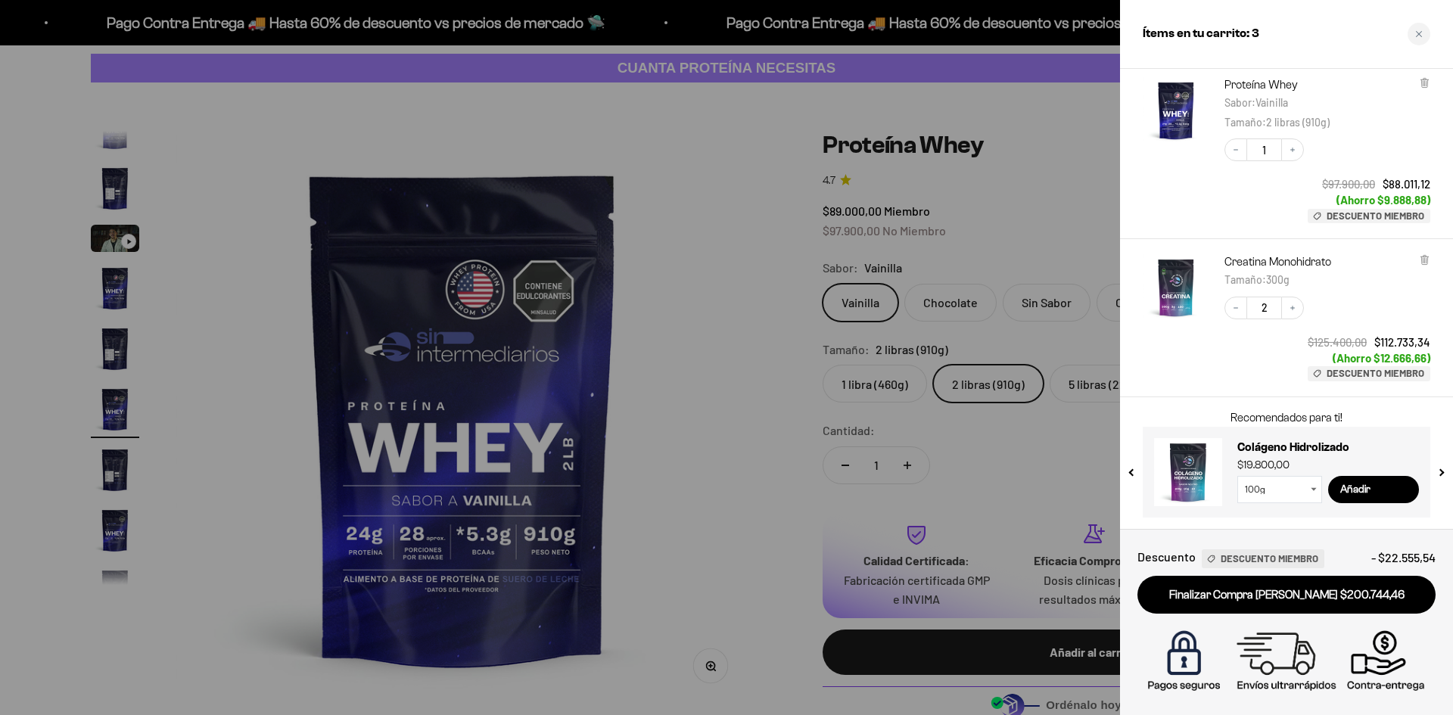
click at [1150, 35] on icon "Close cart" at bounding box center [1419, 34] width 8 height 8
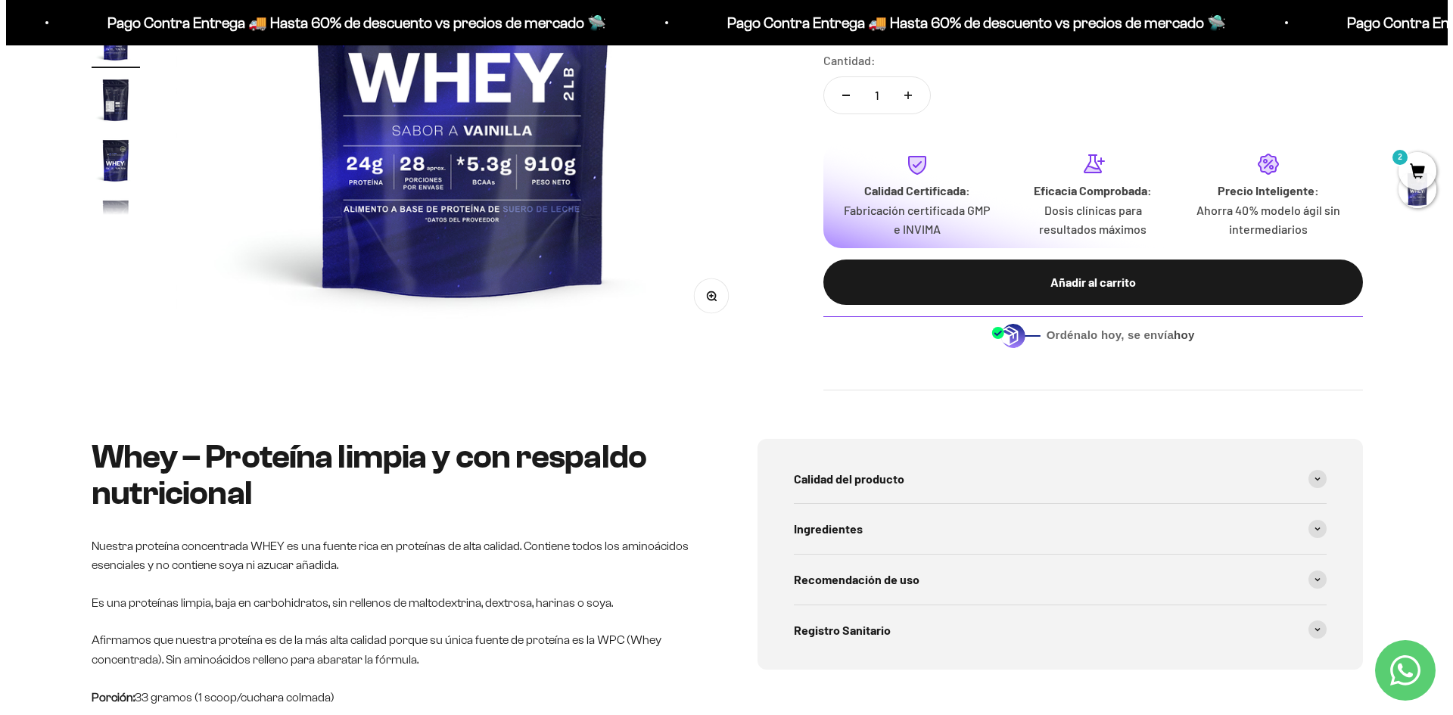
scroll to position [0, 0]
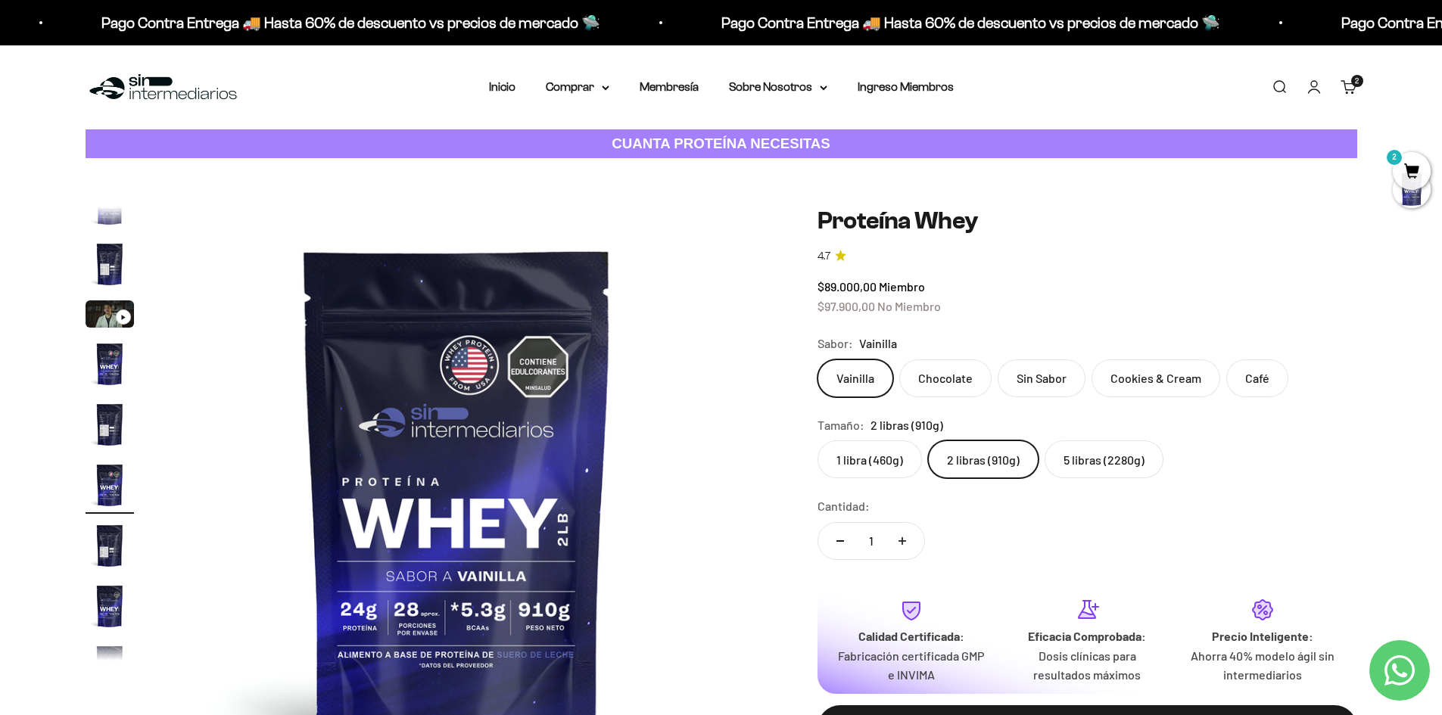
click at [1150, 92] on link "Carrito 2" at bounding box center [1348, 87] width 17 height 17
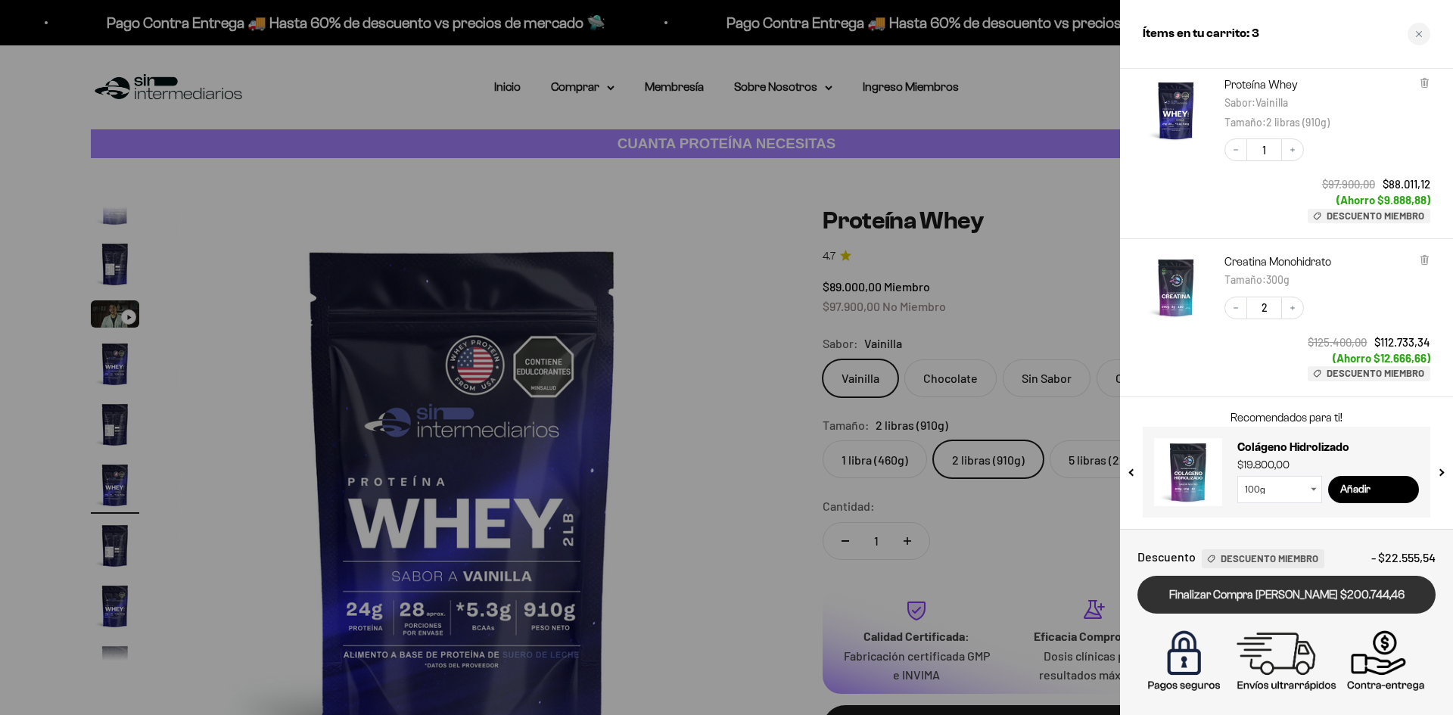
click at [1150, 552] on link "Finalizar Compra [PERSON_NAME] $200.744,46" at bounding box center [1286, 595] width 298 height 39
